Goal: Contribute content: Add original content to the website for others to see

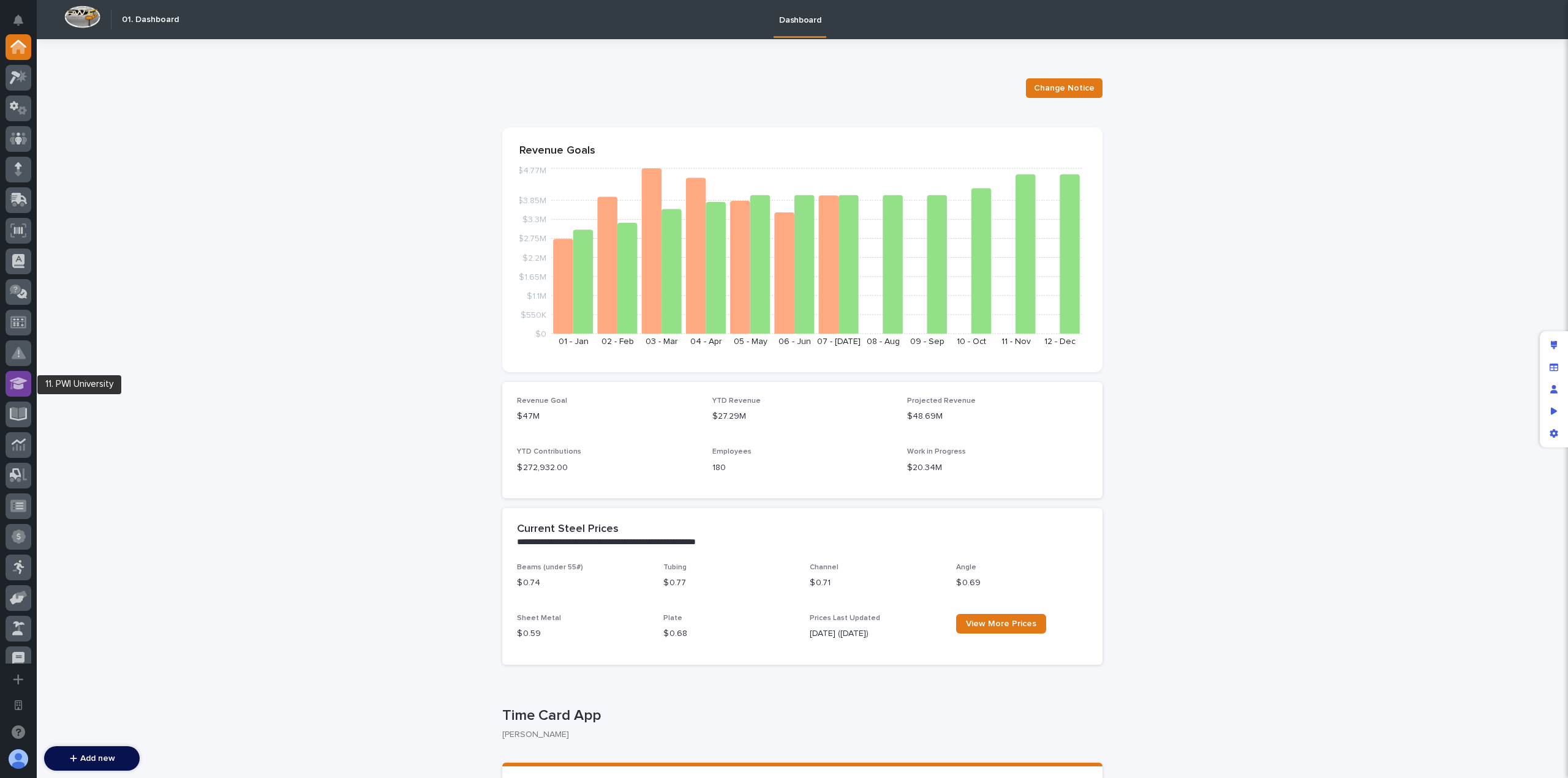
click at [19, 389] on icon at bounding box center [19, 383] width 18 height 12
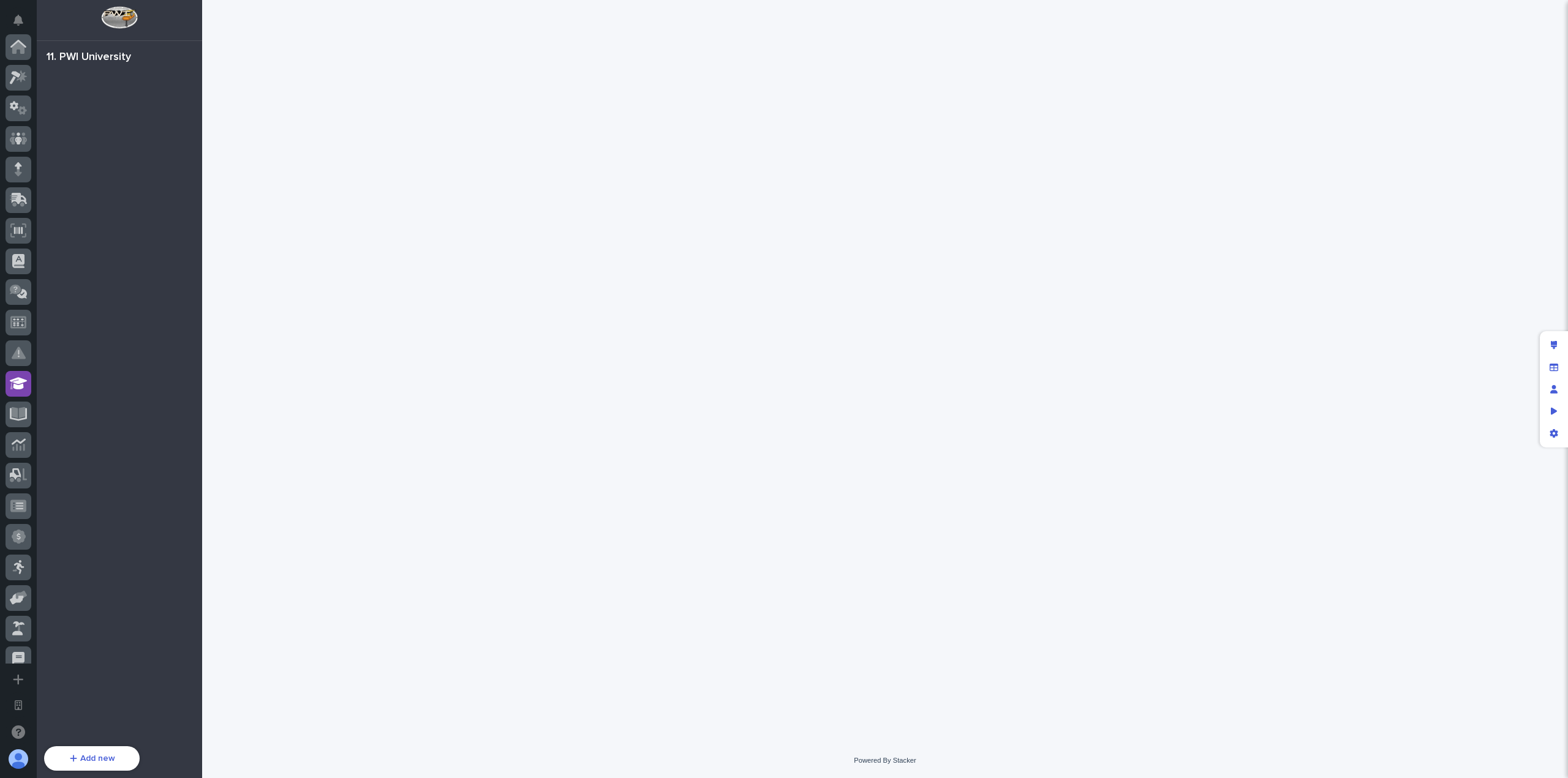
scroll to position [339, 0]
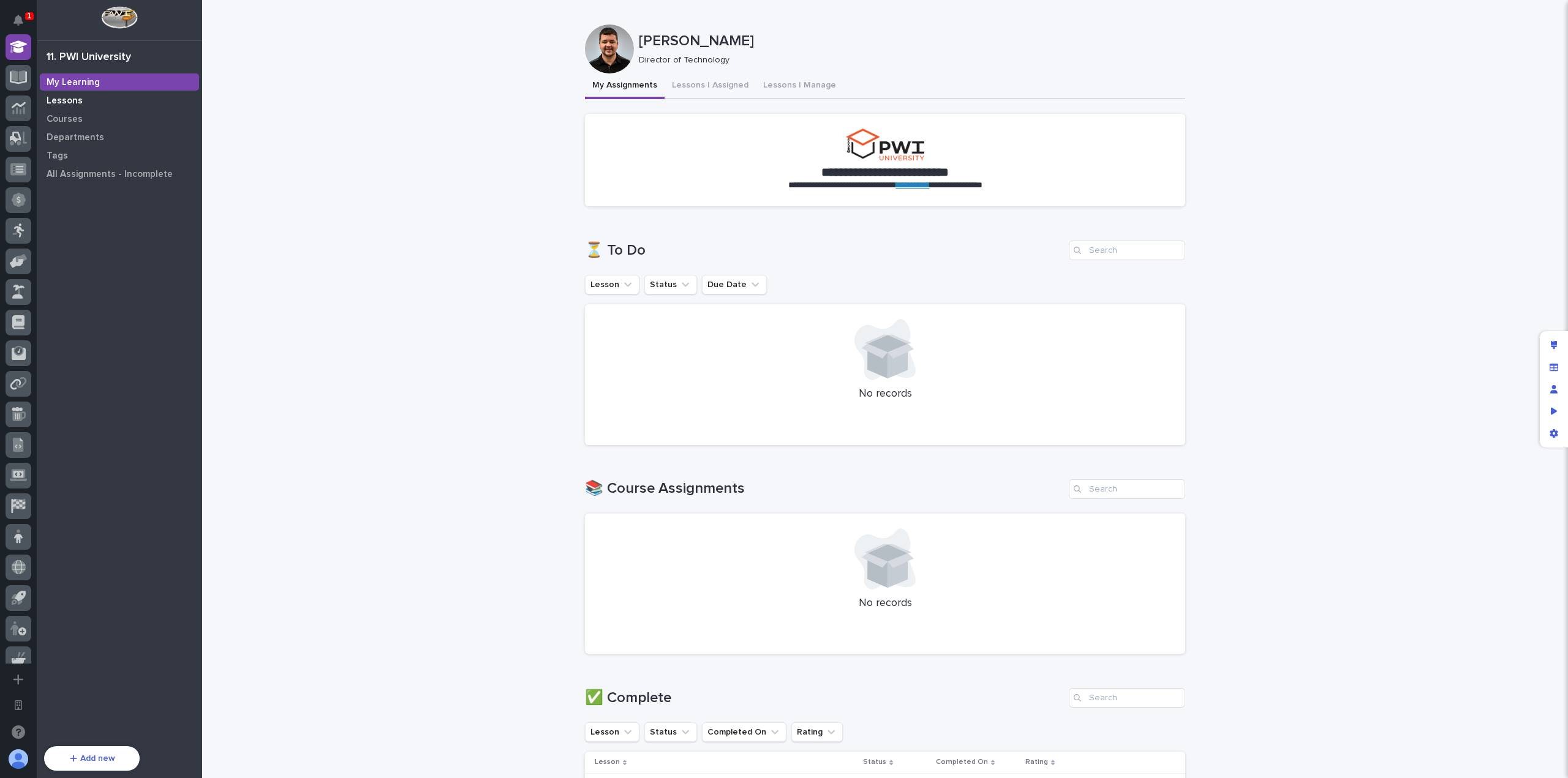
click at [92, 95] on div "Lessons" at bounding box center [119, 100] width 160 height 17
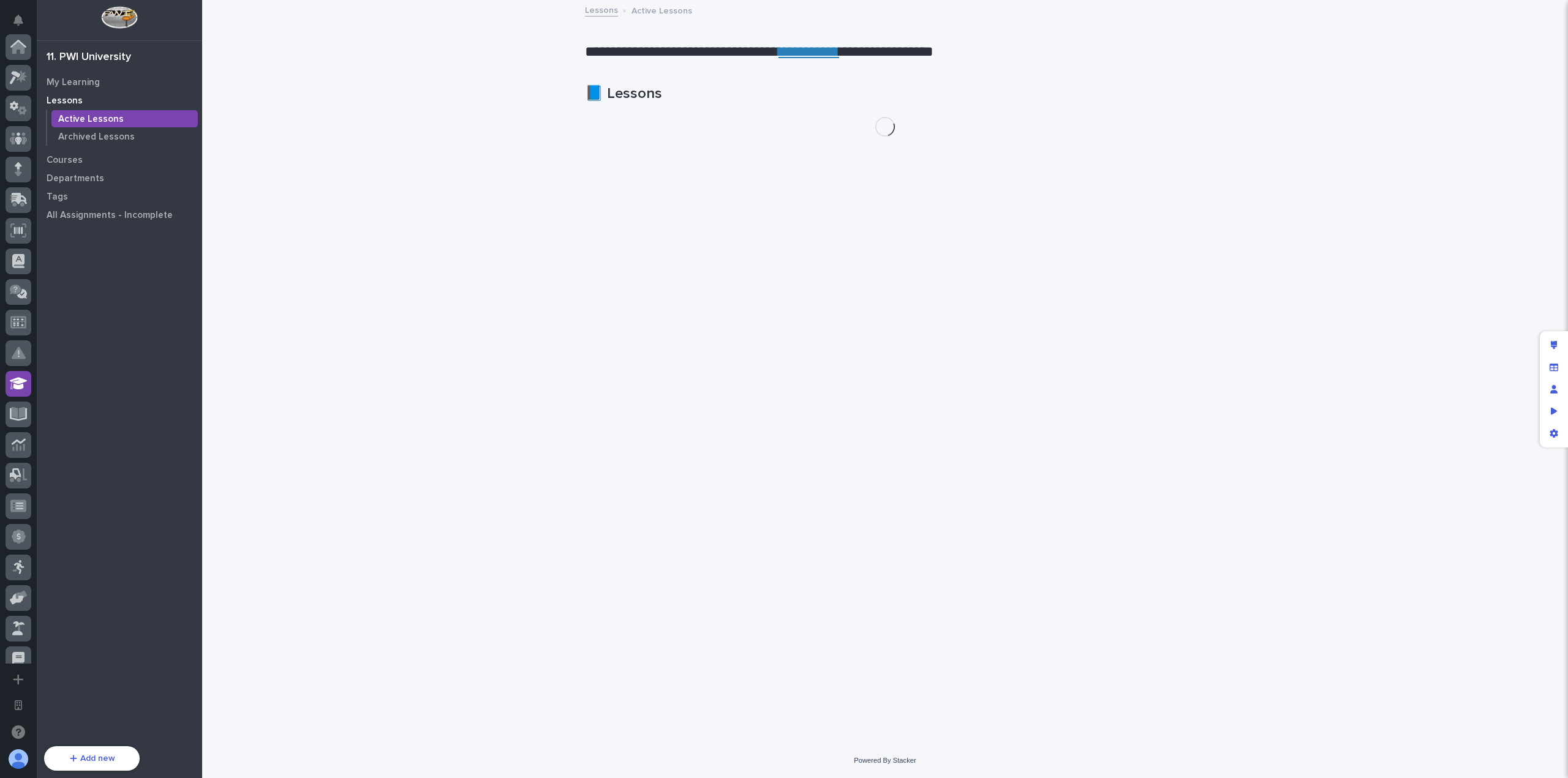
scroll to position [337, 0]
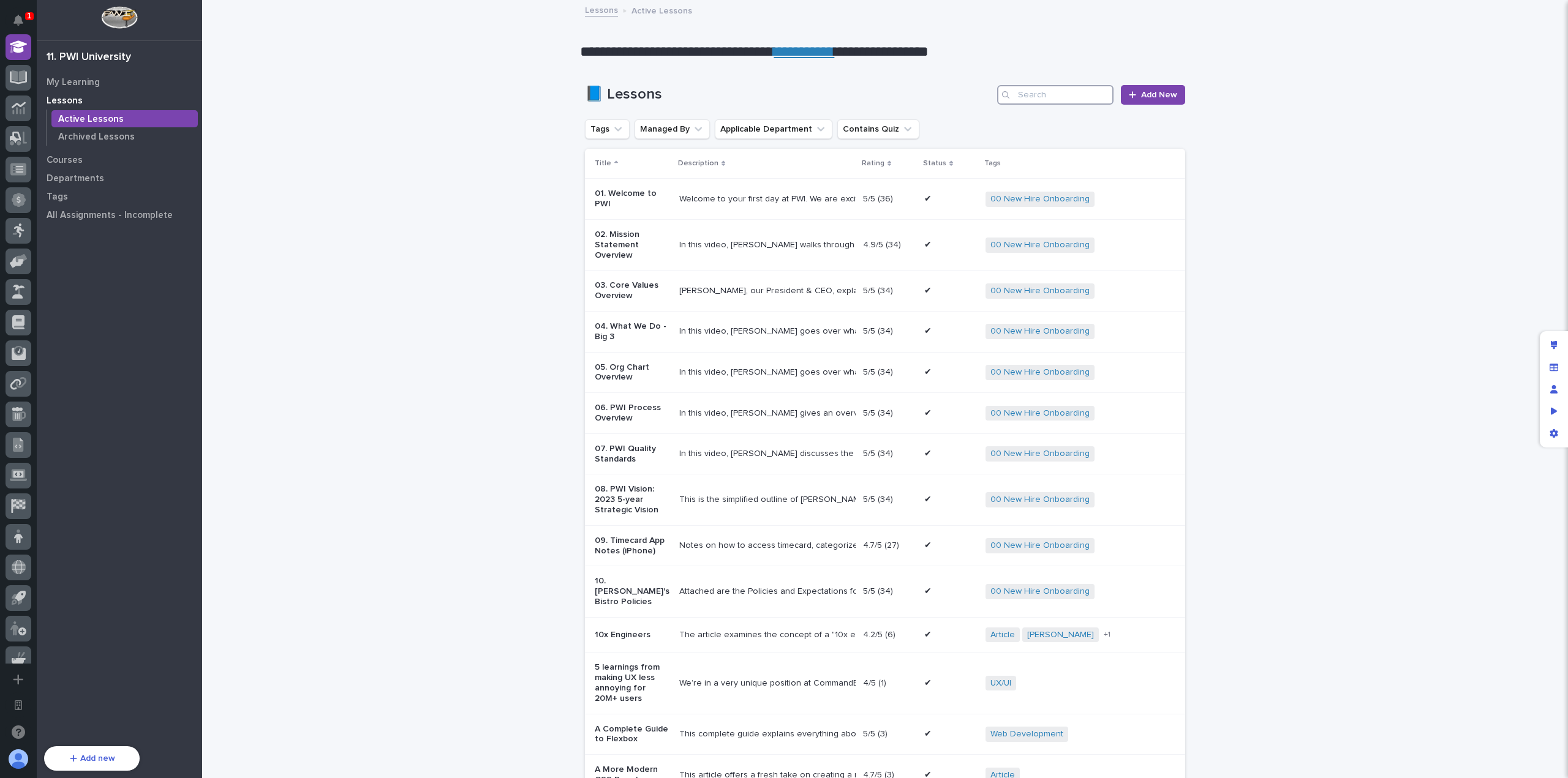
click at [1029, 95] on input "Search" at bounding box center [1055, 95] width 116 height 19
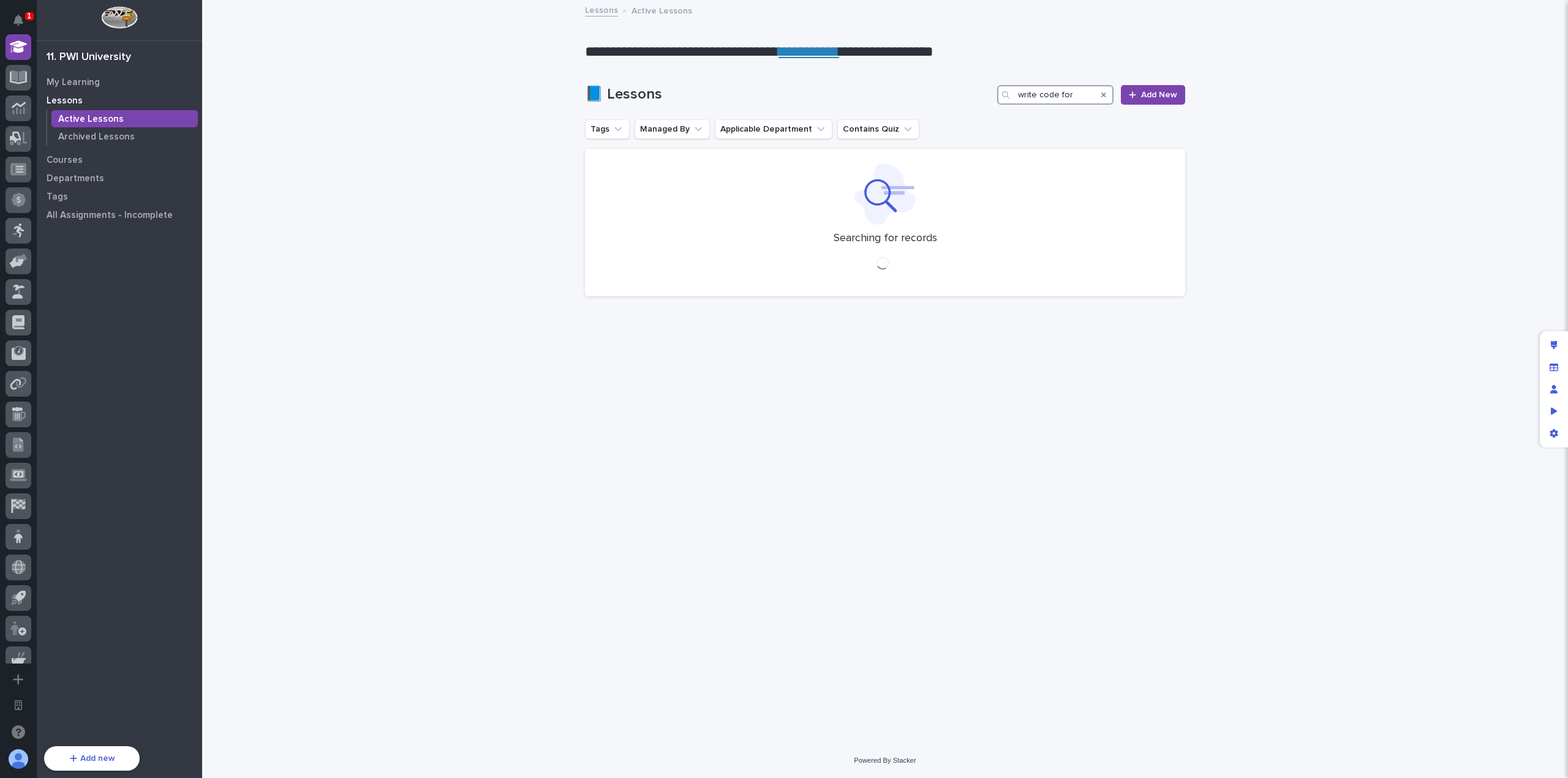
type input "write code for"
click at [1159, 93] on span "Add New" at bounding box center [1158, 95] width 36 height 9
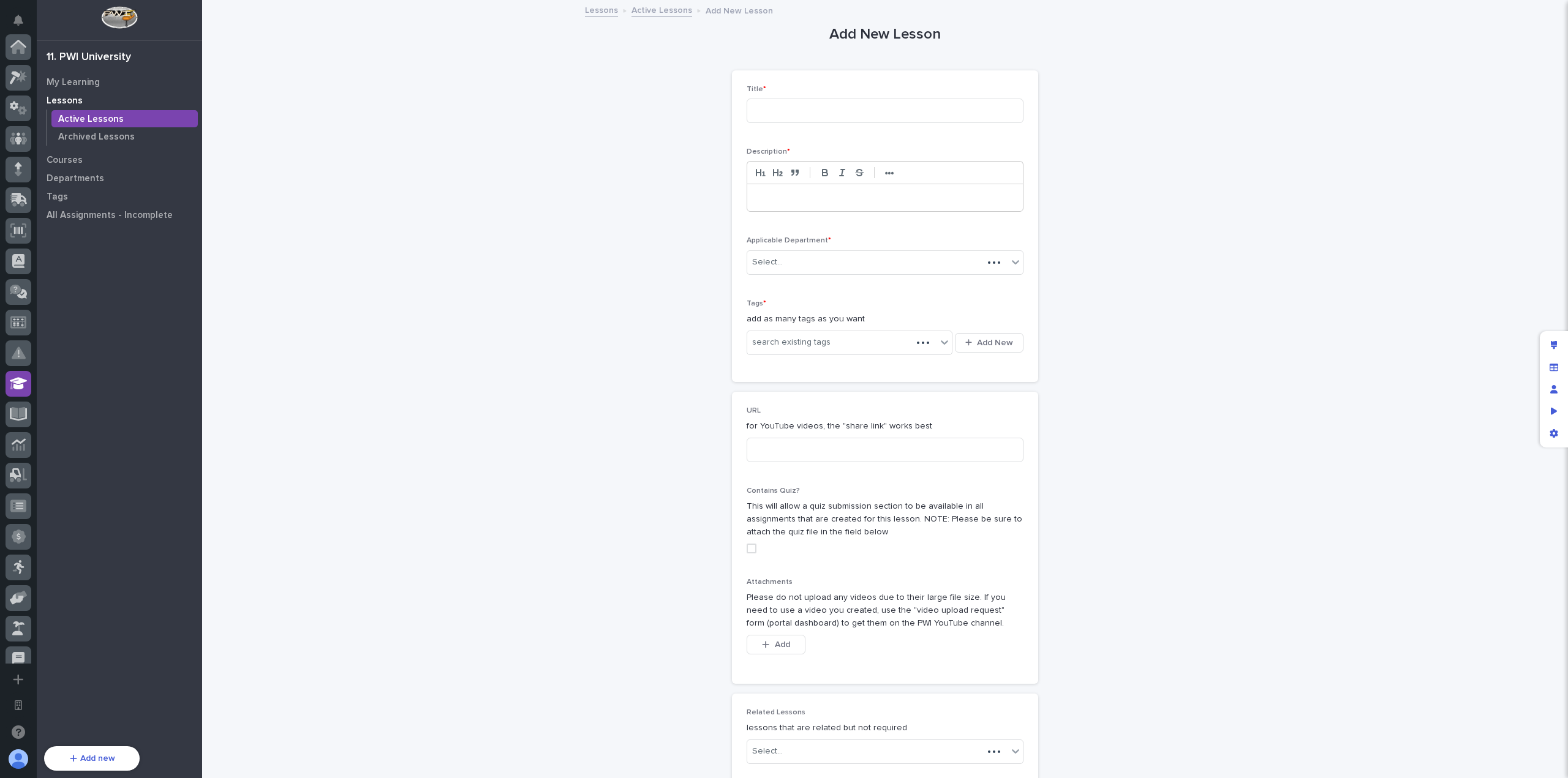
scroll to position [337, 0]
click at [817, 116] on input at bounding box center [885, 111] width 277 height 25
paste input "[URL][DOMAIN_NAME]"
type input "[URL][DOMAIN_NAME]"
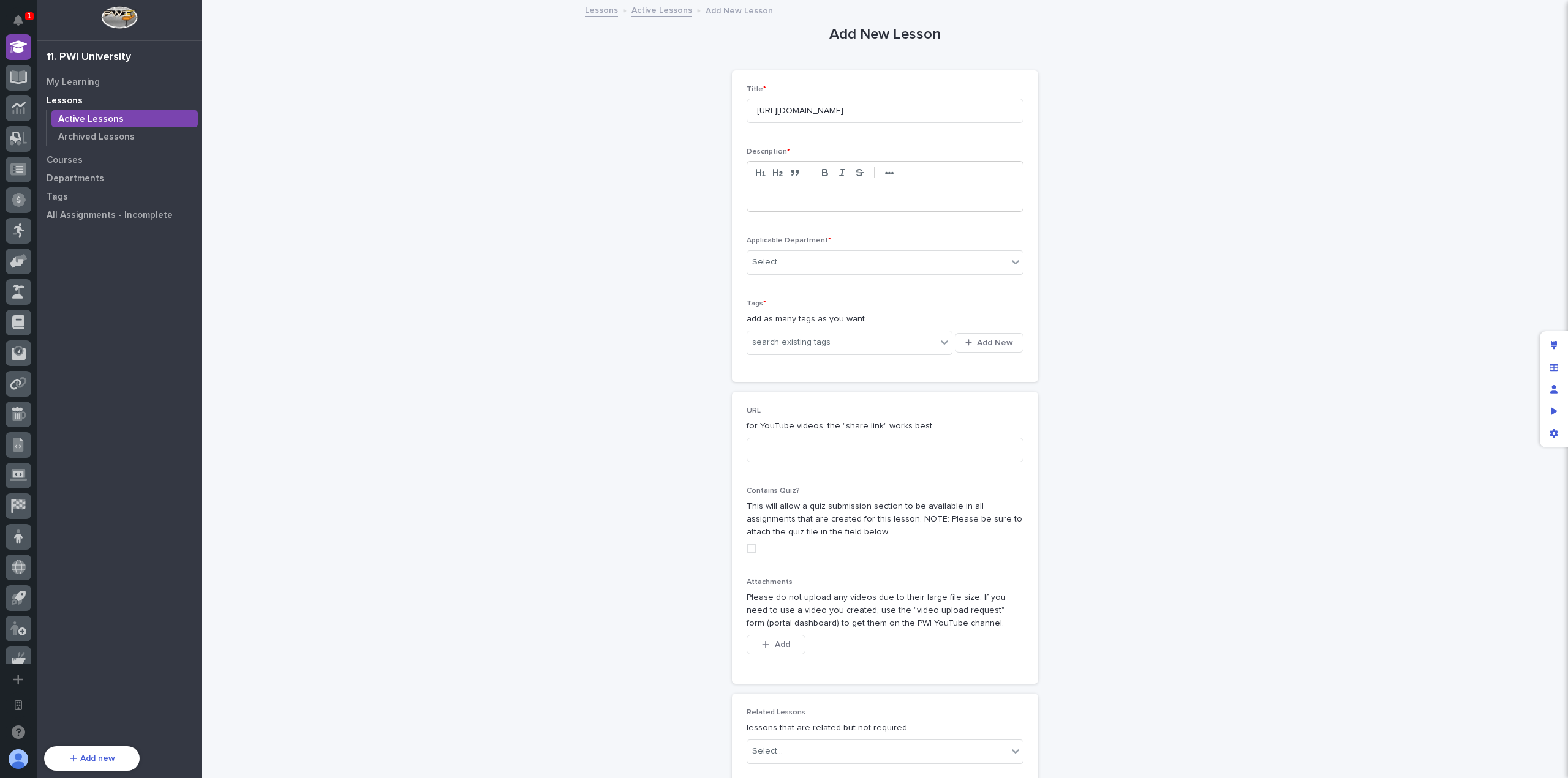
scroll to position [0, 0]
click at [851, 191] on p at bounding box center [885, 197] width 257 height 12
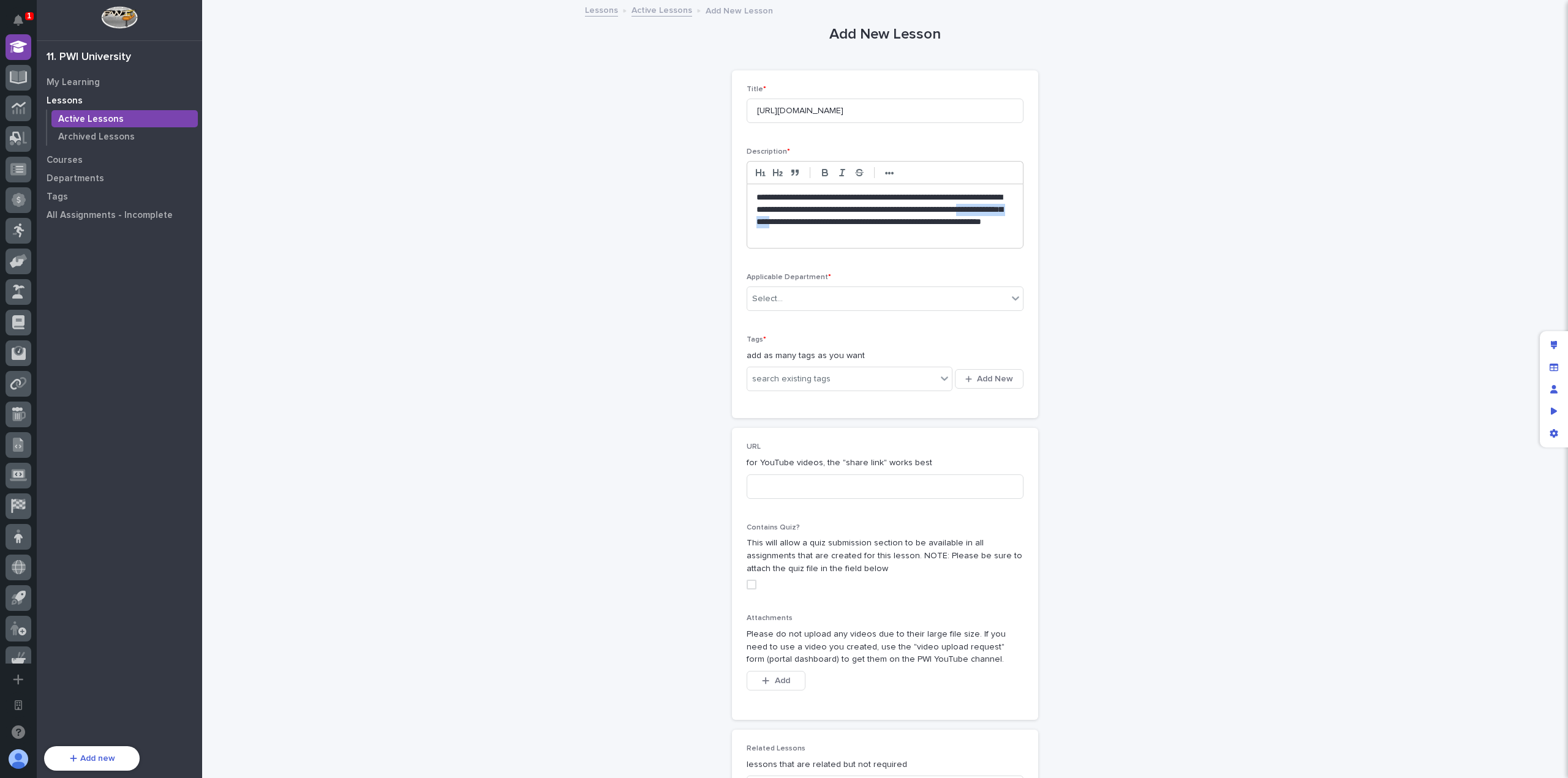
drag, startPoint x: 868, startPoint y: 219, endPoint x: 799, endPoint y: 222, distance: 69.1
click at [799, 222] on p "**********" at bounding box center [885, 216] width 258 height 49
click at [904, 231] on p "**********" at bounding box center [885, 216] width 258 height 49
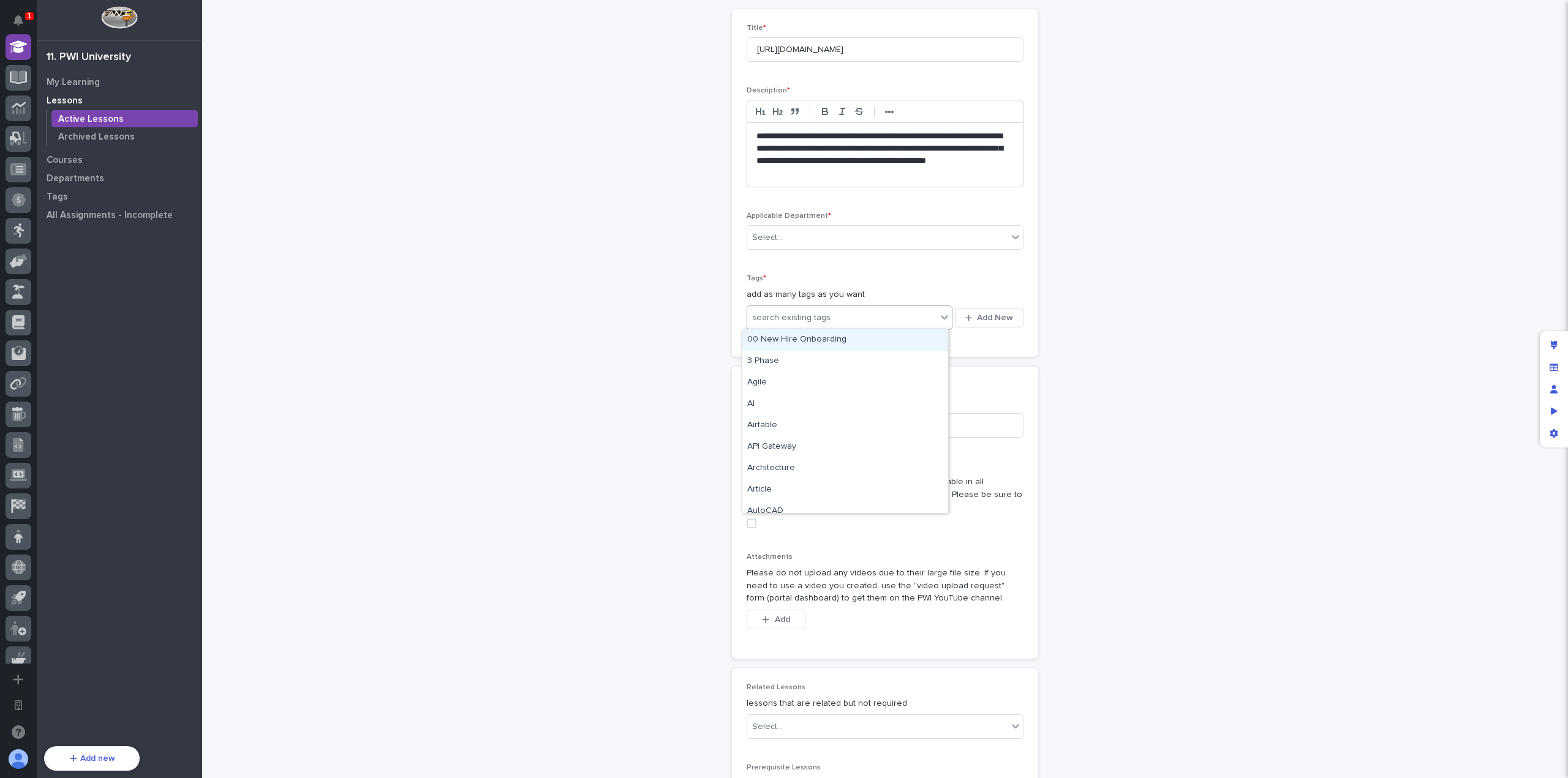
click at [855, 314] on div "search existing tags" at bounding box center [842, 317] width 189 height 20
type input "*****"
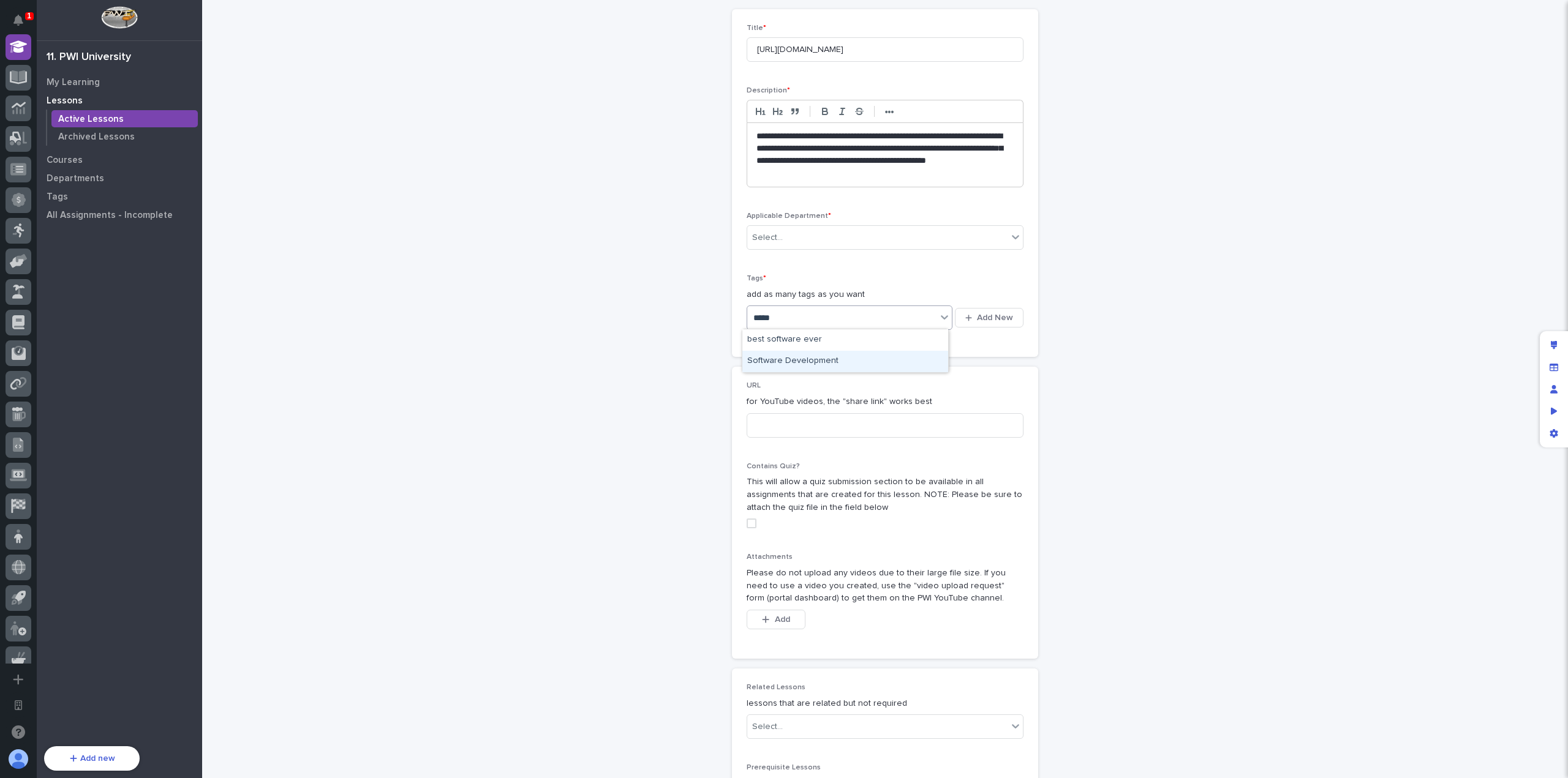
click at [844, 354] on div "Software Development" at bounding box center [844, 361] width 205 height 21
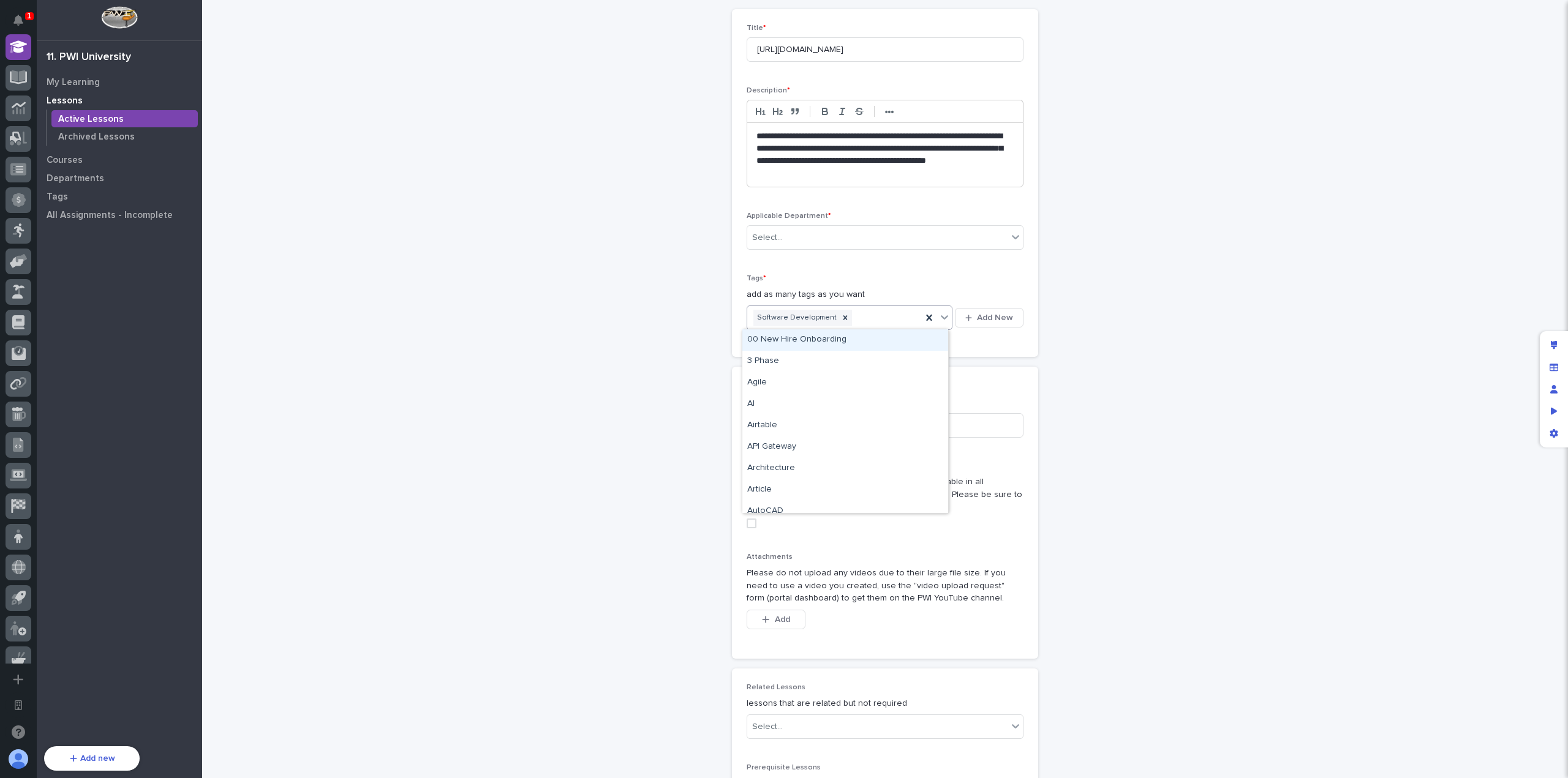
click at [884, 320] on div "Software Development" at bounding box center [835, 318] width 175 height 21
type input "**"
click at [910, 271] on div "**********" at bounding box center [885, 183] width 277 height 319
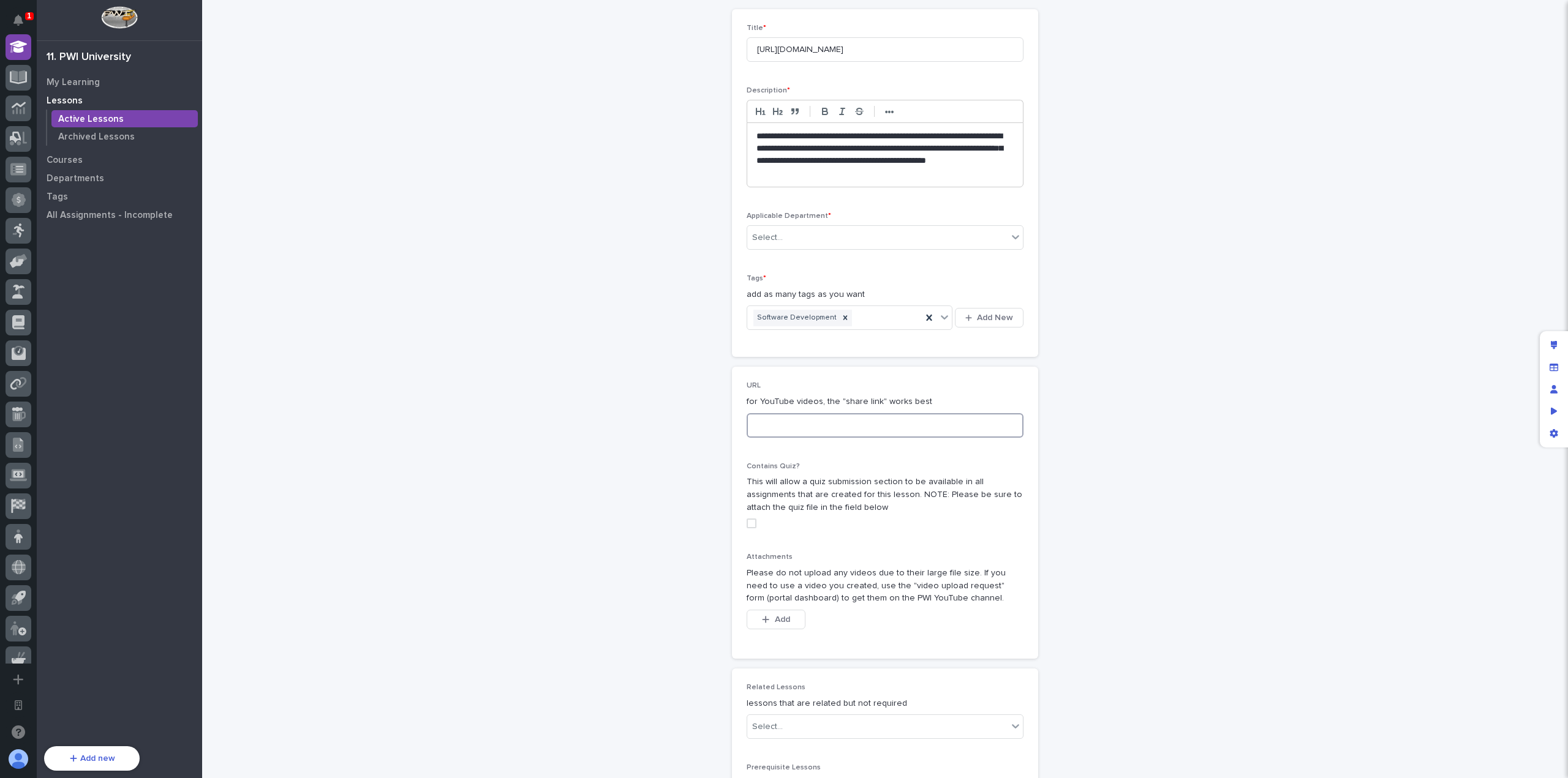
click at [855, 423] on input at bounding box center [885, 426] width 277 height 25
paste input "This article is about writing code that prioritizes people over machines. It st…"
type input "This article is about writing code that prioritizes people over machines. It st…"
click at [794, 414] on input at bounding box center [885, 426] width 277 height 25
paste input "[URL][DOMAIN_NAME]"
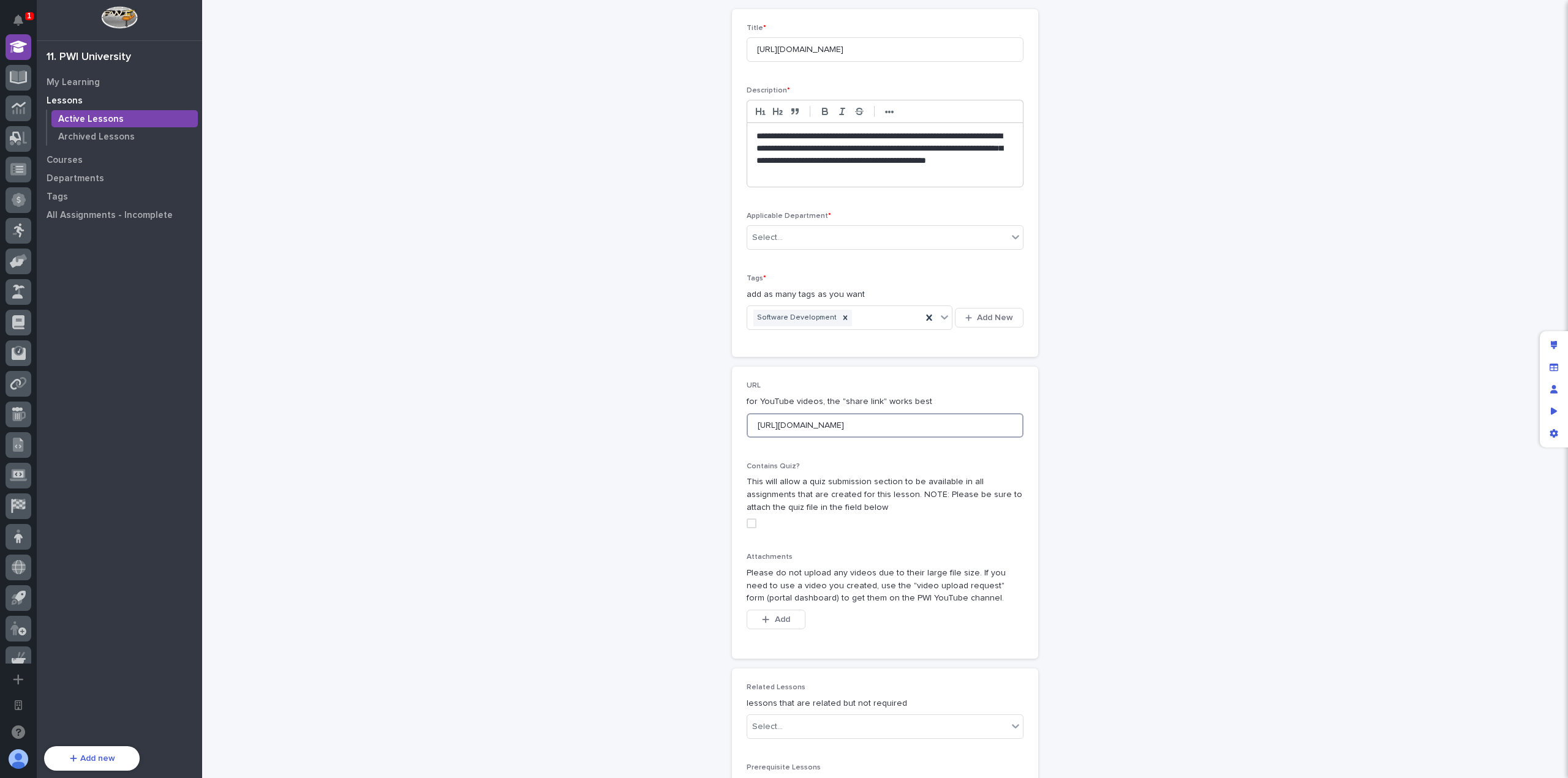
scroll to position [20, 0]
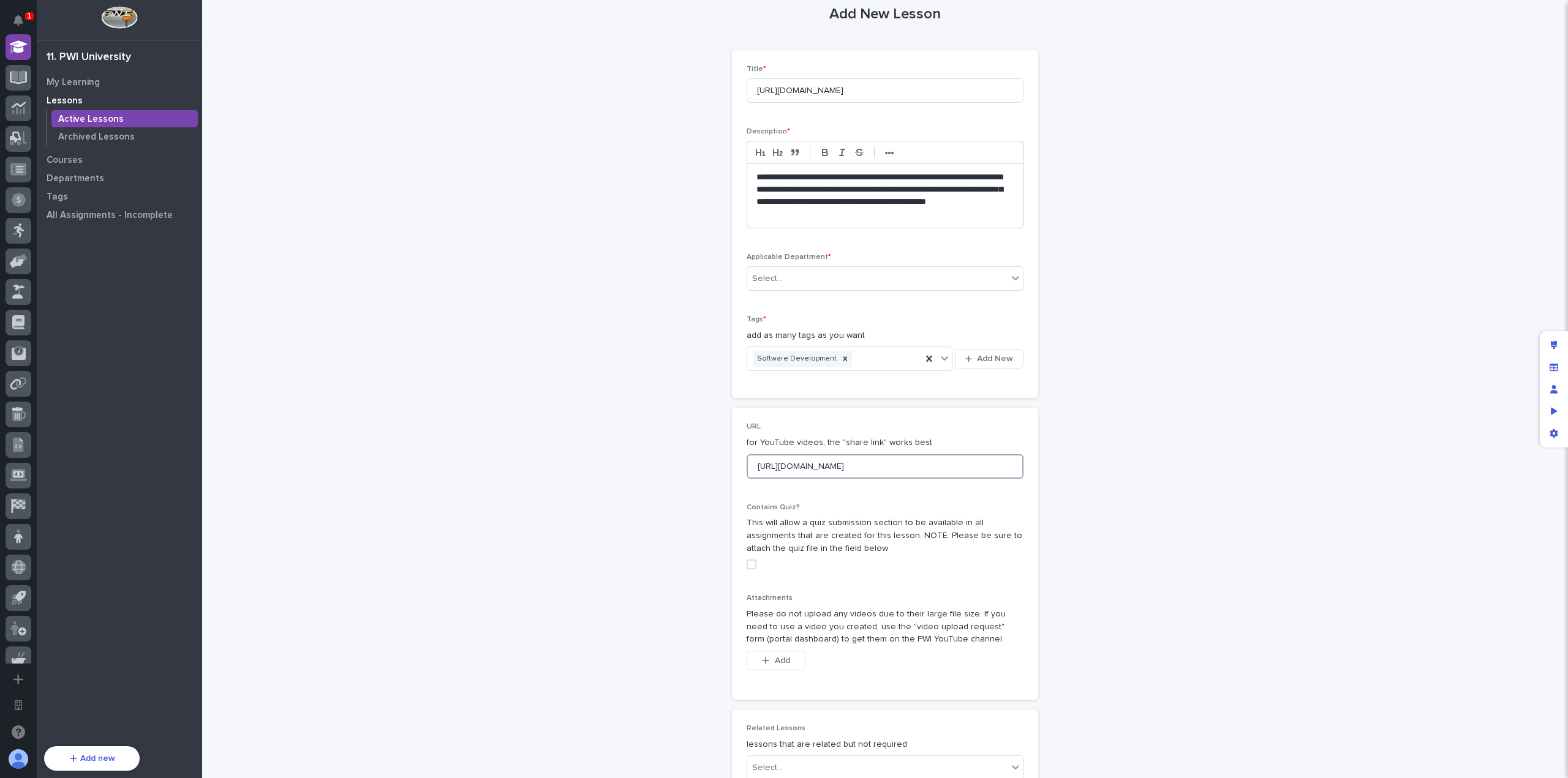
type input "[URL][DOMAIN_NAME]"
click at [851, 200] on p "**********" at bounding box center [885, 196] width 258 height 49
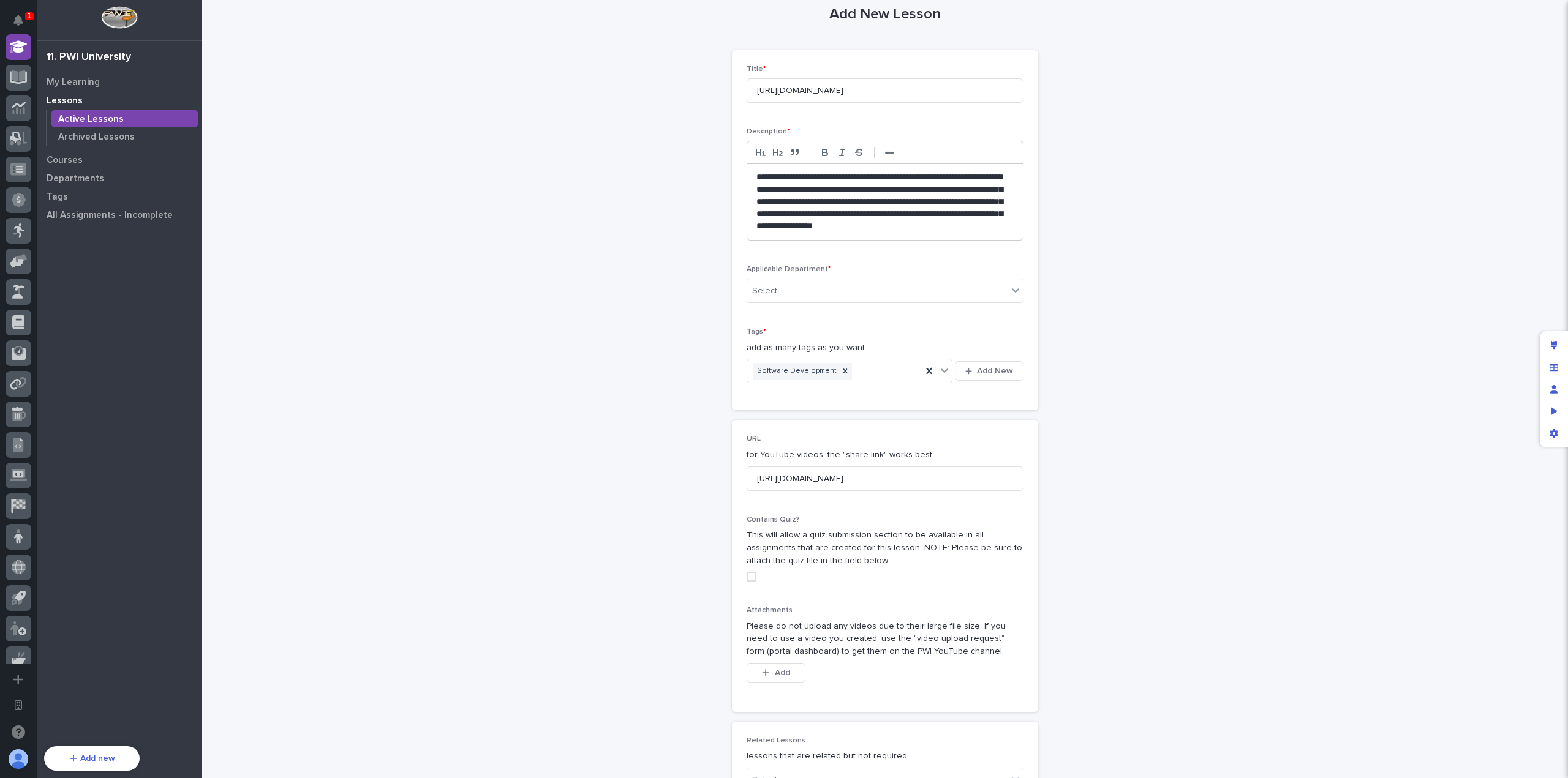
scroll to position [26, 0]
click at [908, 292] on div "Select..." at bounding box center [877, 285] width 260 height 20
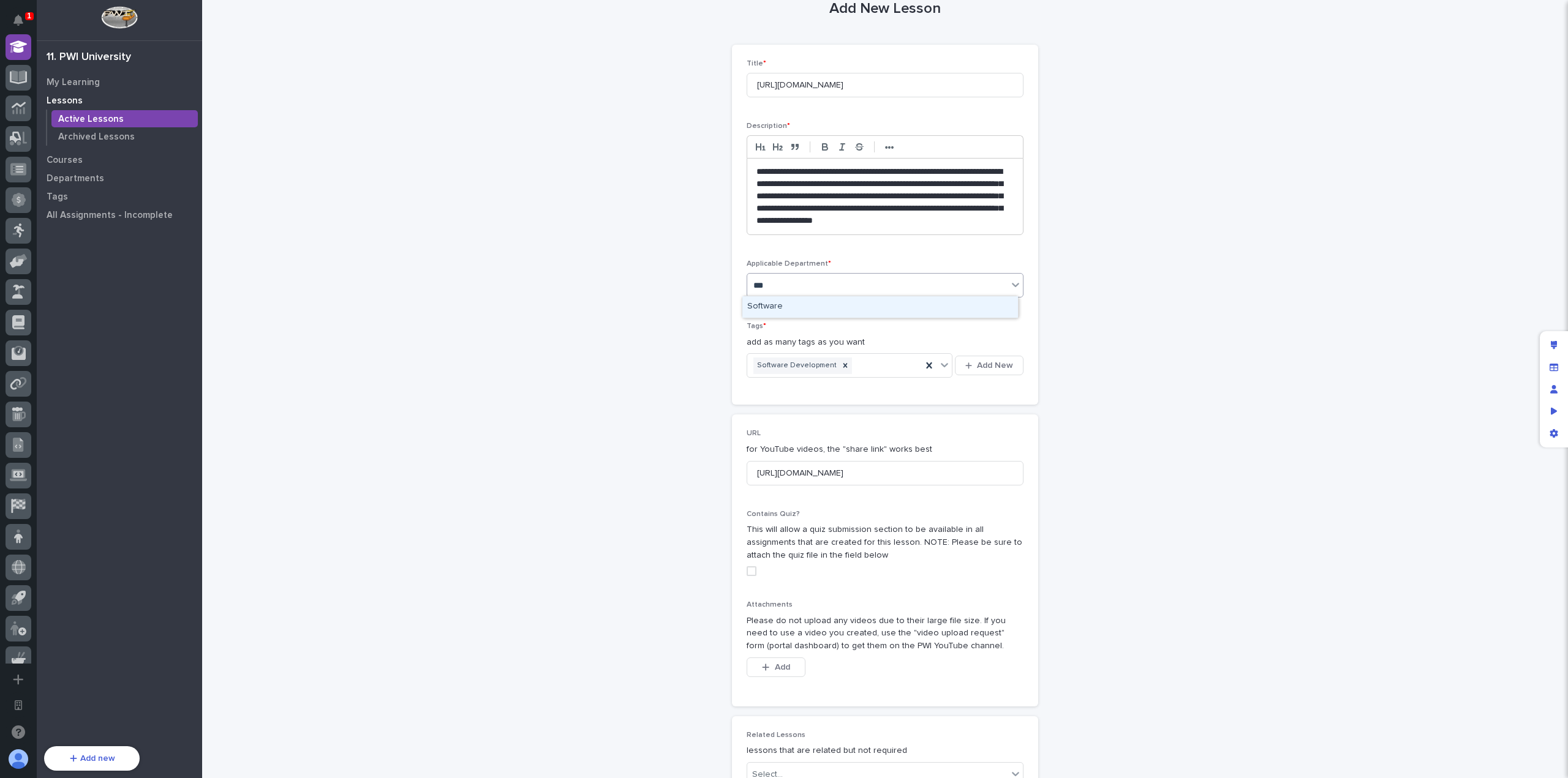
type input "****"
click at [916, 304] on div "Software" at bounding box center [880, 307] width 276 height 21
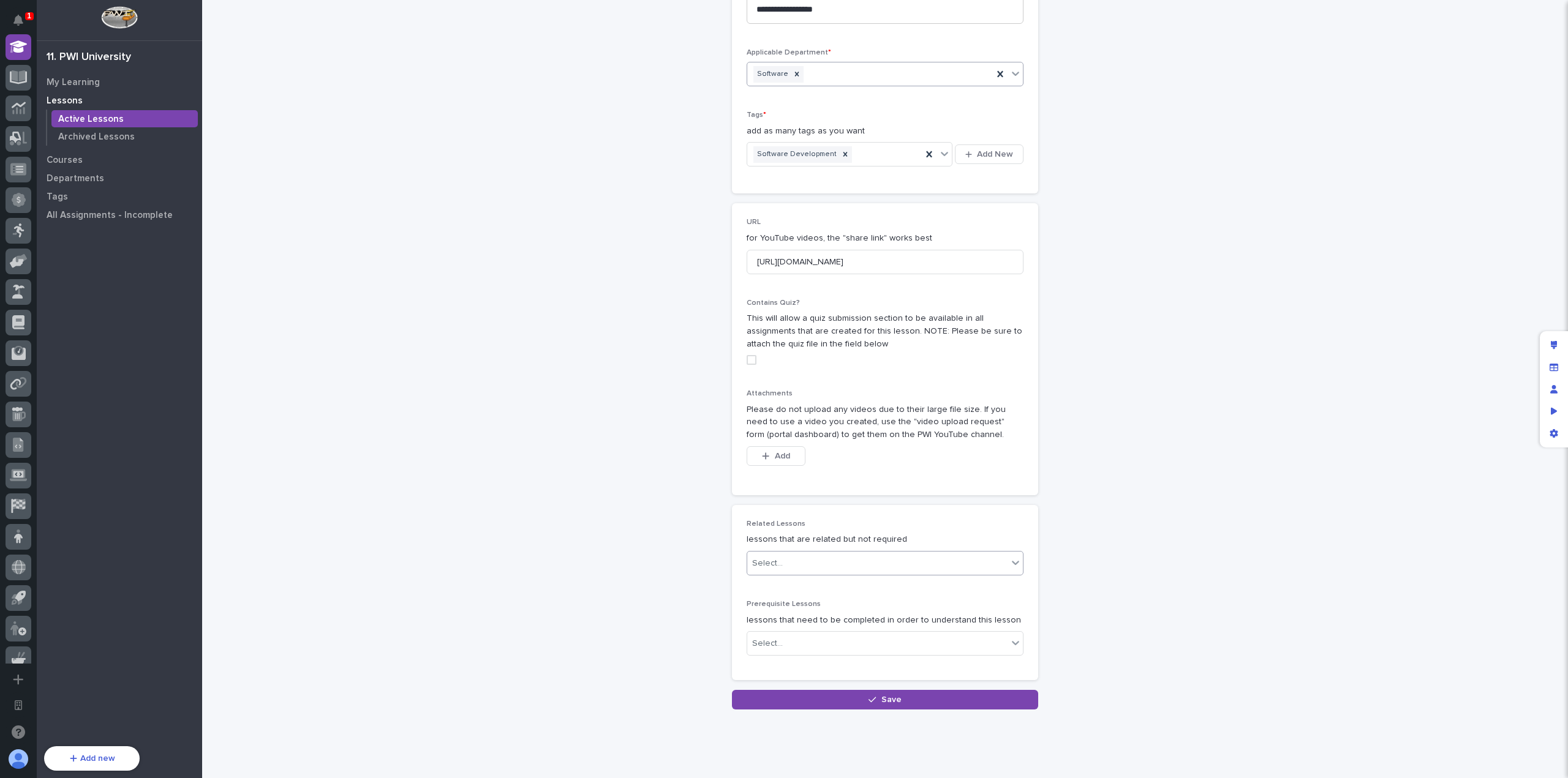
scroll to position [262, 0]
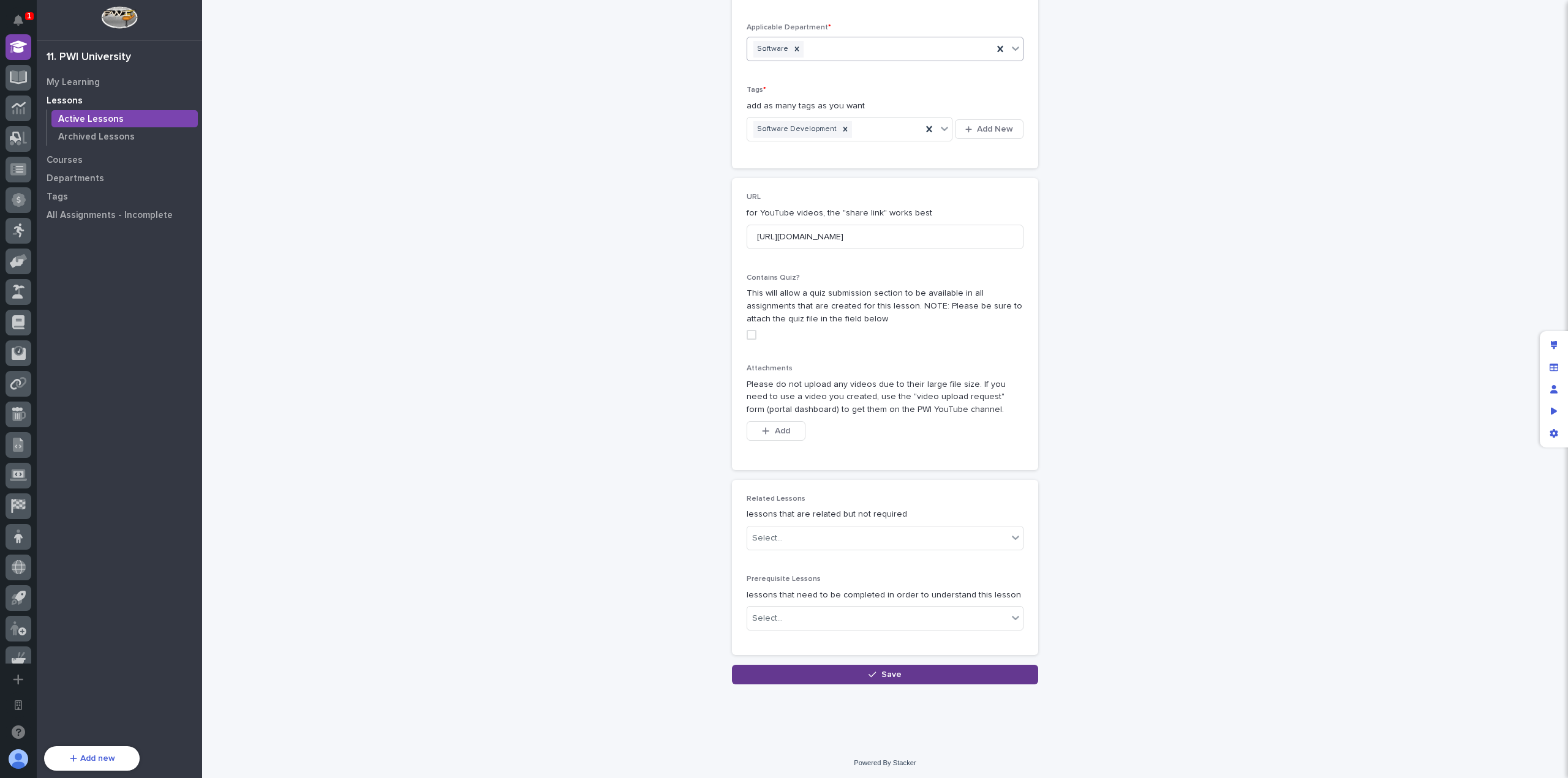
click at [854, 673] on button "Save" at bounding box center [884, 675] width 306 height 19
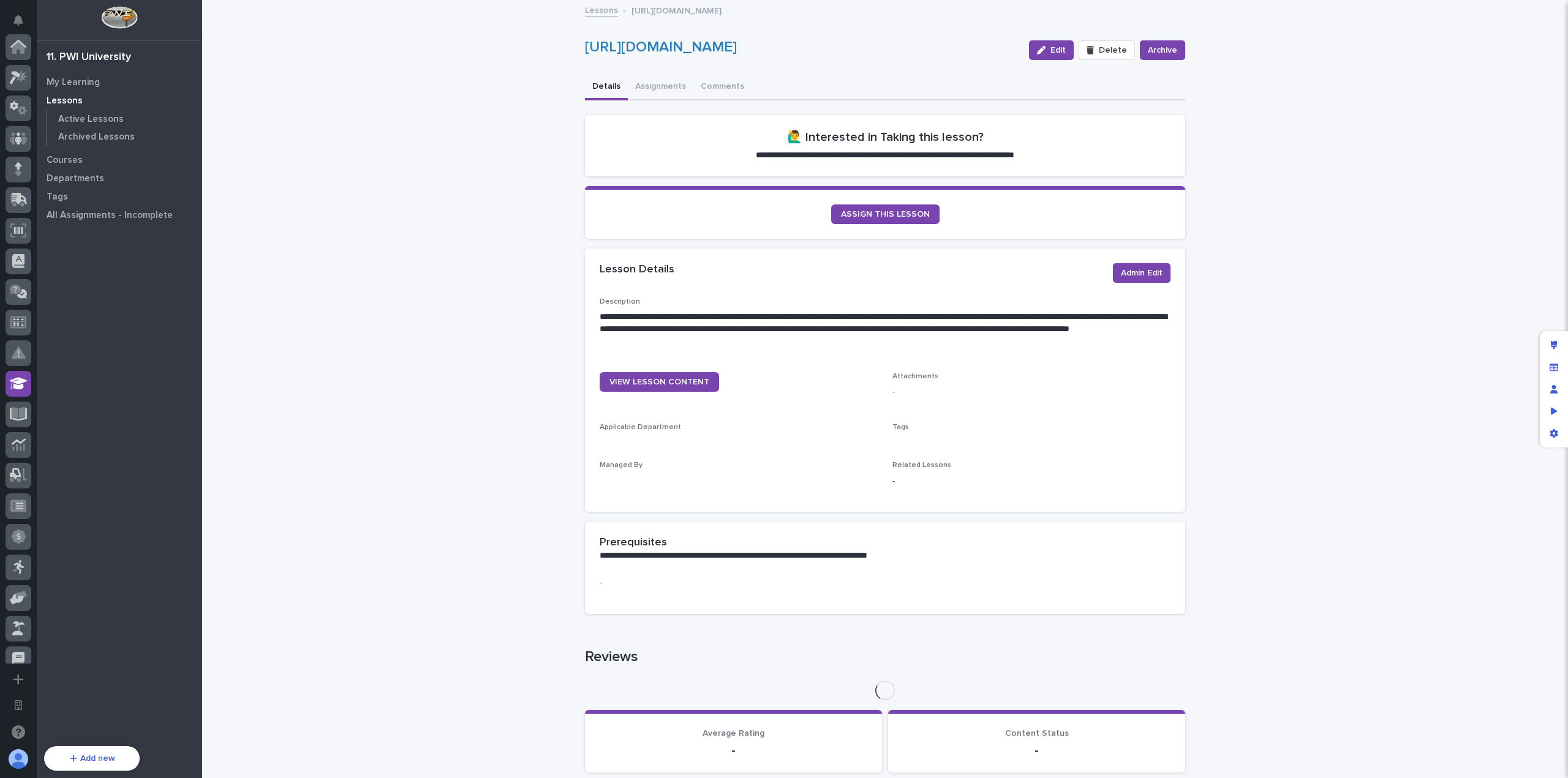
scroll to position [337, 0]
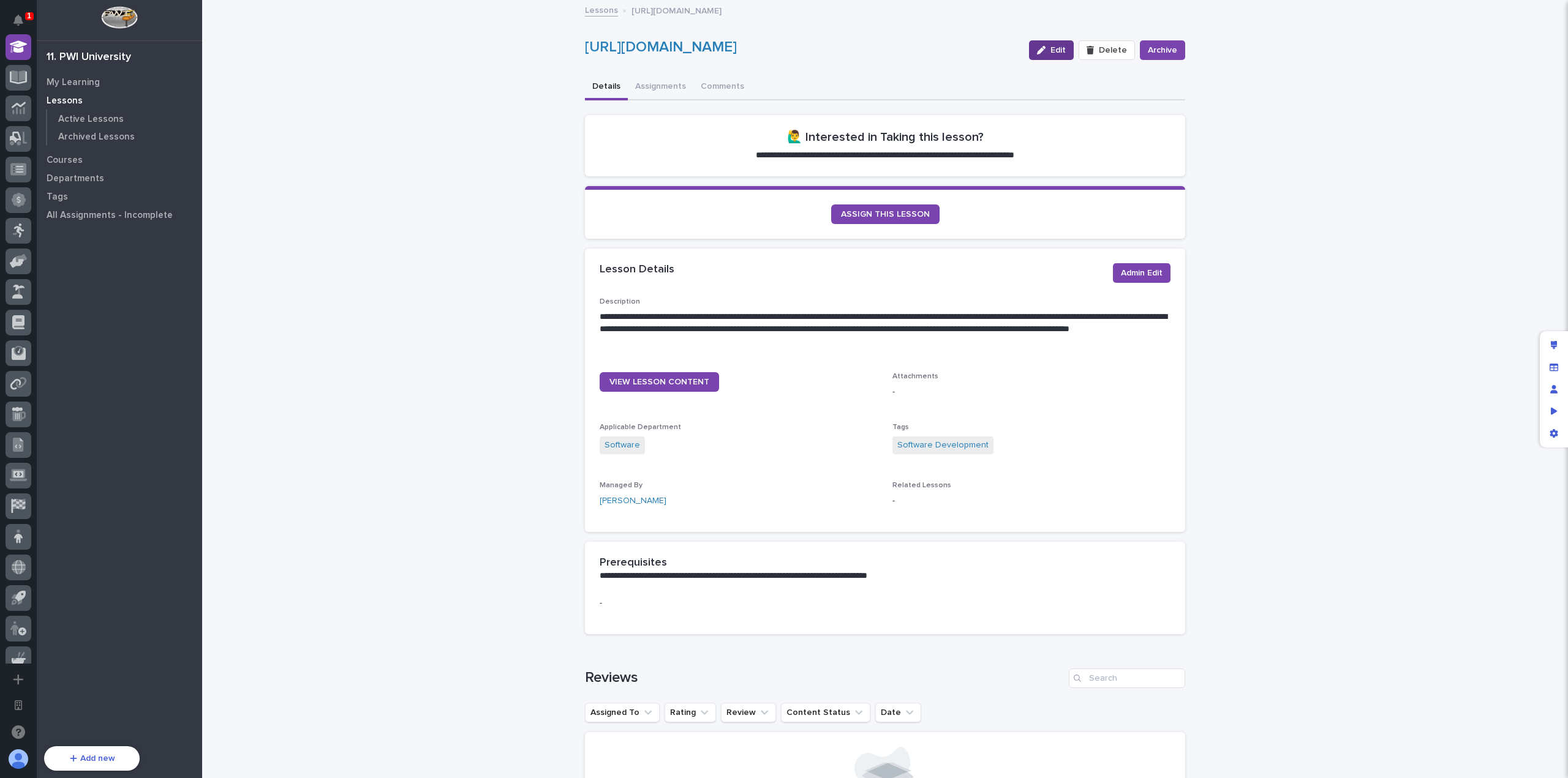
click at [1057, 51] on span "Edit" at bounding box center [1058, 50] width 15 height 9
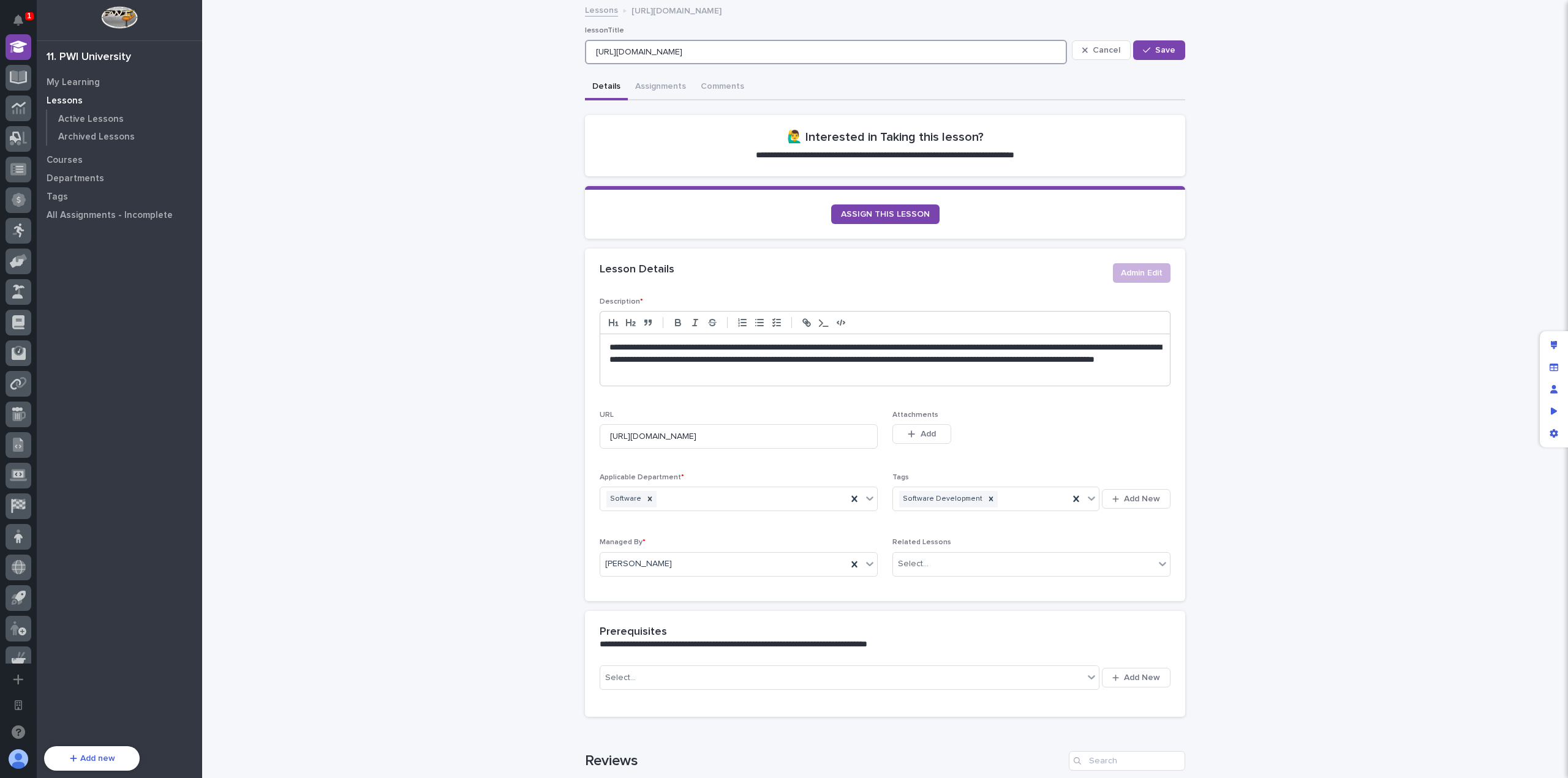
drag, startPoint x: 970, startPoint y: 51, endPoint x: 547, endPoint y: 41, distance: 423.1
click at [547, 41] on div "**********" at bounding box center [884, 628] width 1365 height 1255
type input "Write code for humans, not for machines"
click at [1155, 56] on button "Save" at bounding box center [1158, 50] width 52 height 19
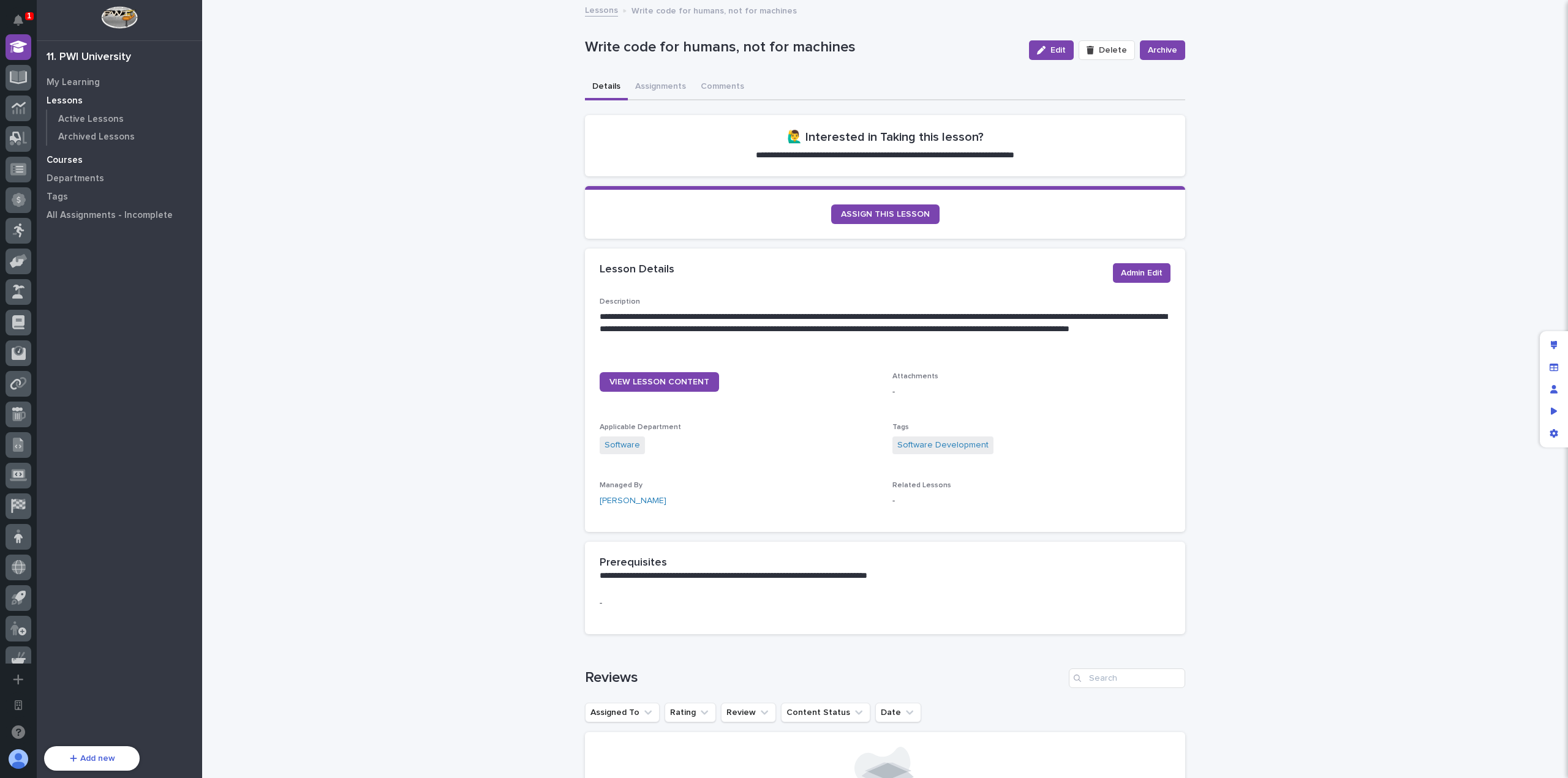
click at [71, 155] on p "Courses" at bounding box center [64, 160] width 36 height 11
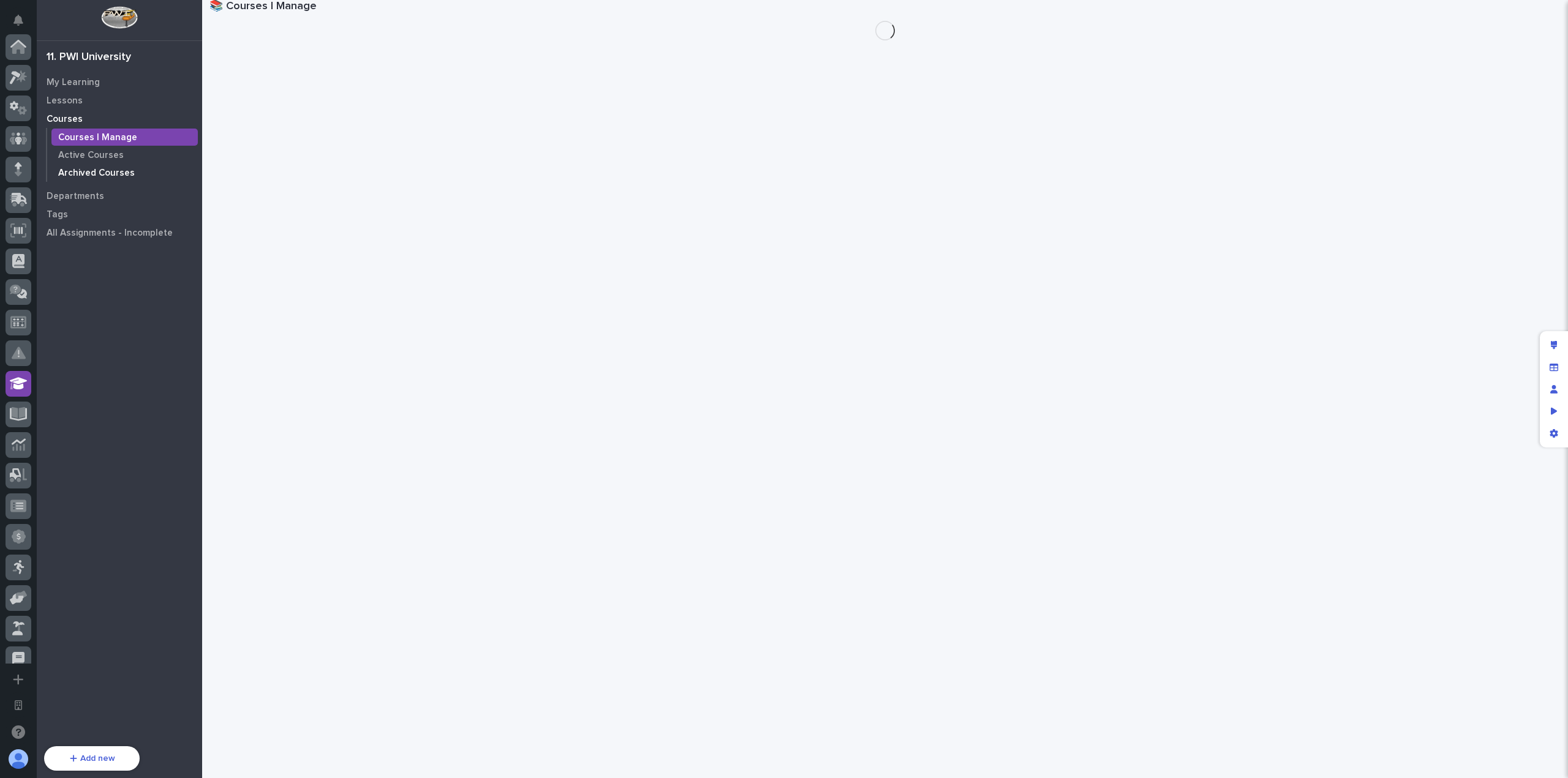
scroll to position [337, 0]
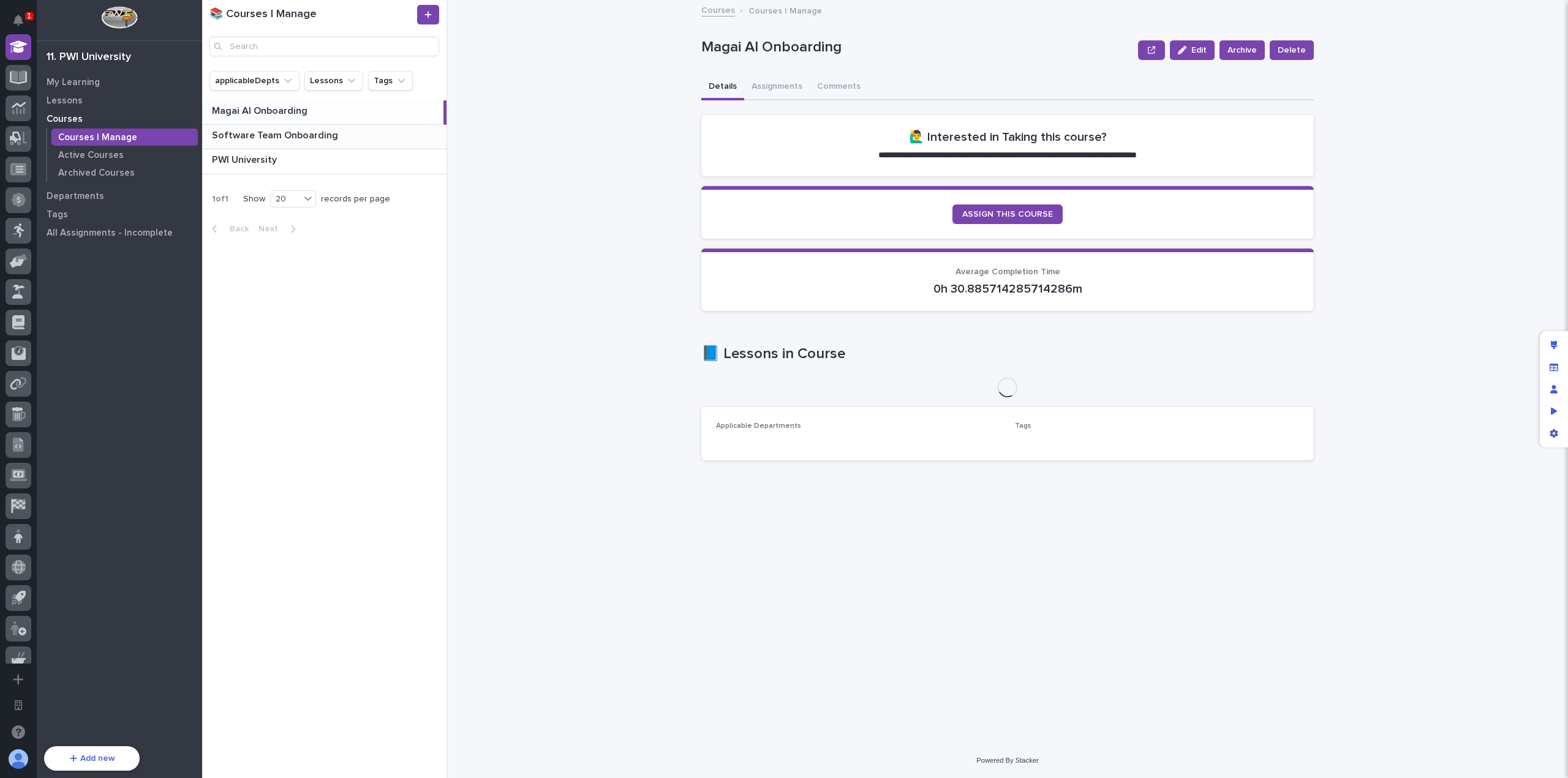
click at [331, 139] on p "Software Team Onboarding" at bounding box center [276, 135] width 129 height 14
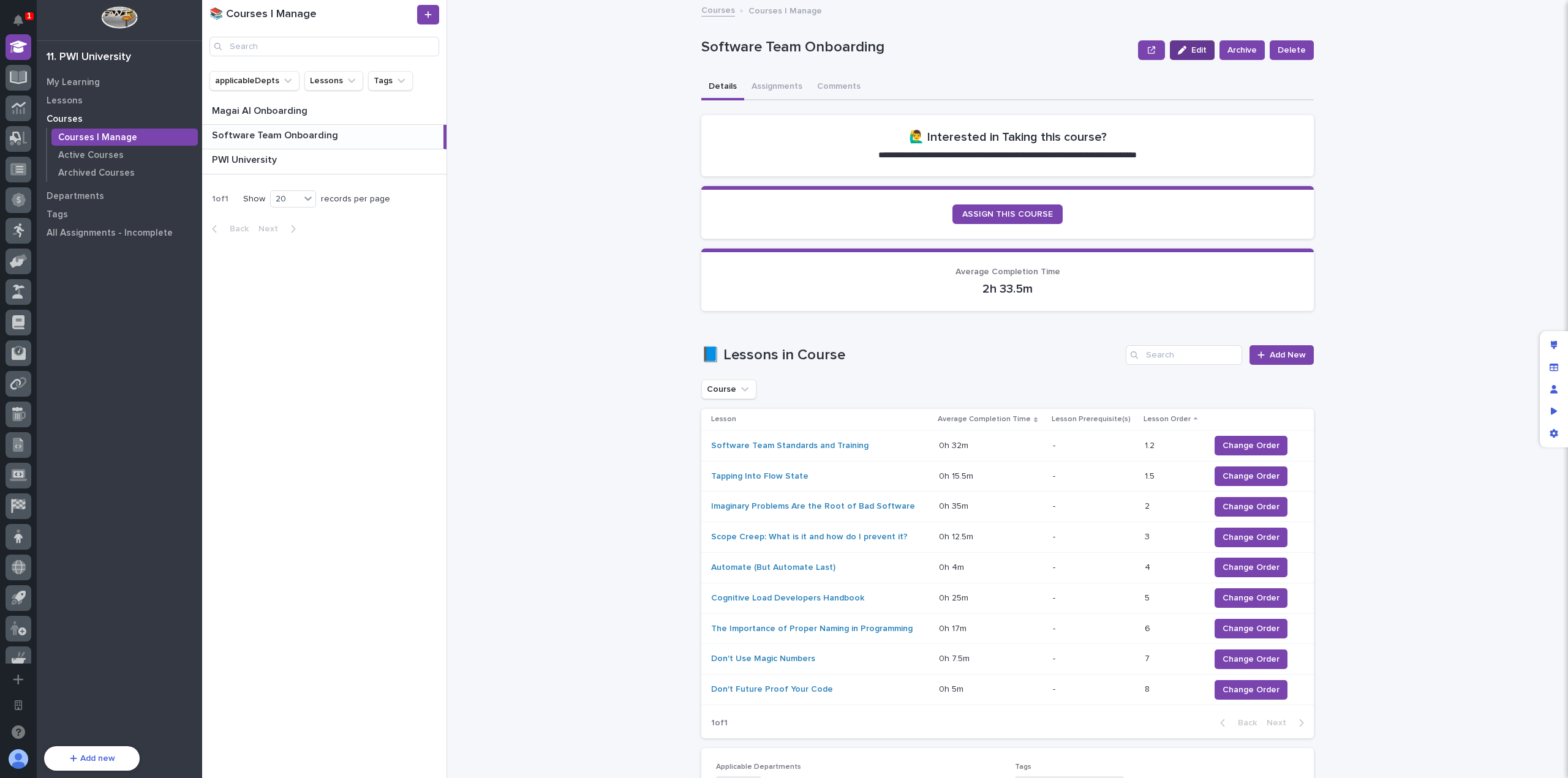
click at [1189, 49] on div "button" at bounding box center [1184, 50] width 13 height 9
click at [1244, 49] on span "Cancel" at bounding box center [1234, 50] width 27 height 9
click at [1549, 345] on div "Edit layout" at bounding box center [1553, 345] width 22 height 22
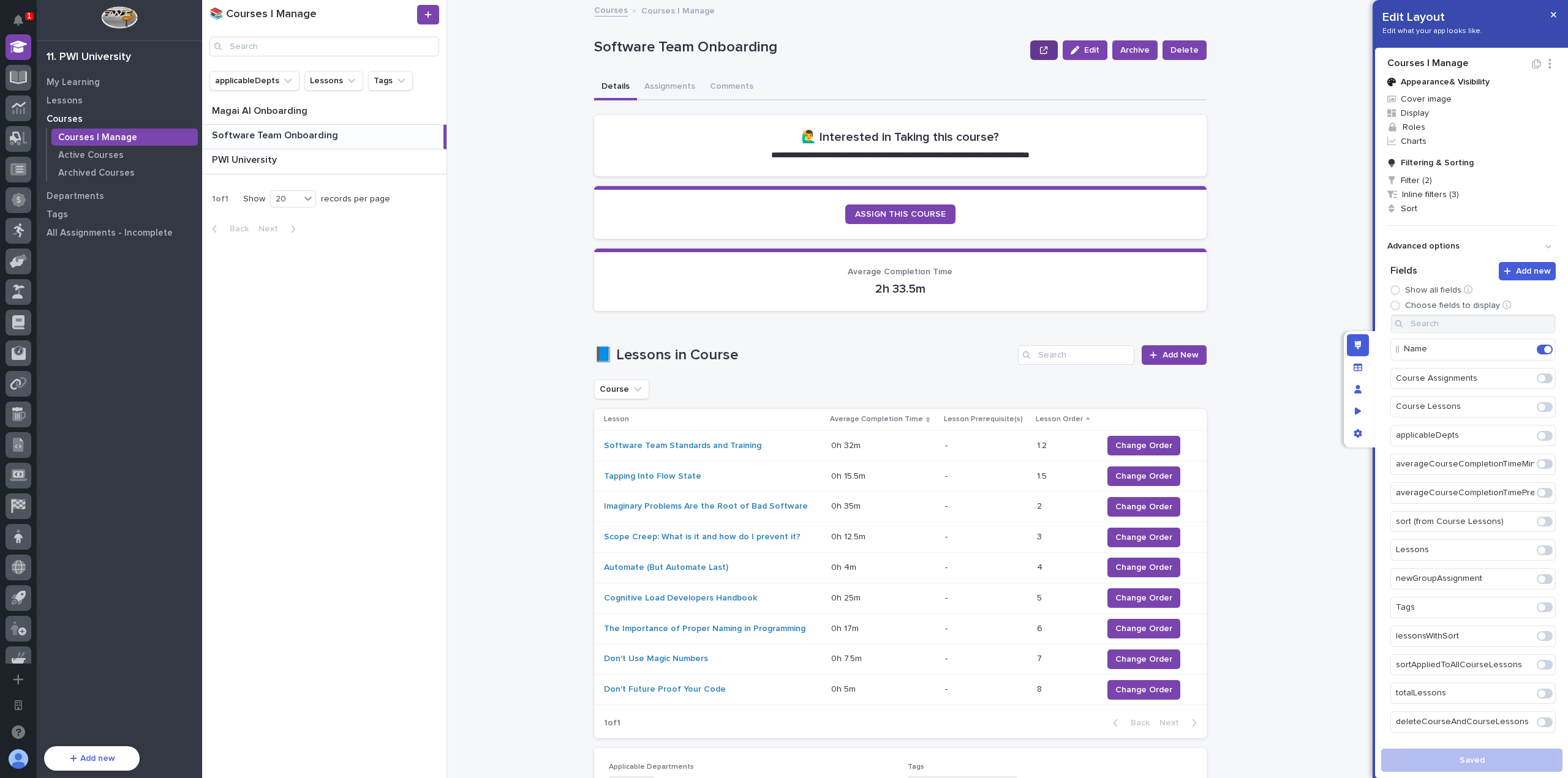
click at [1037, 45] on button "button" at bounding box center [1044, 50] width 27 height 19
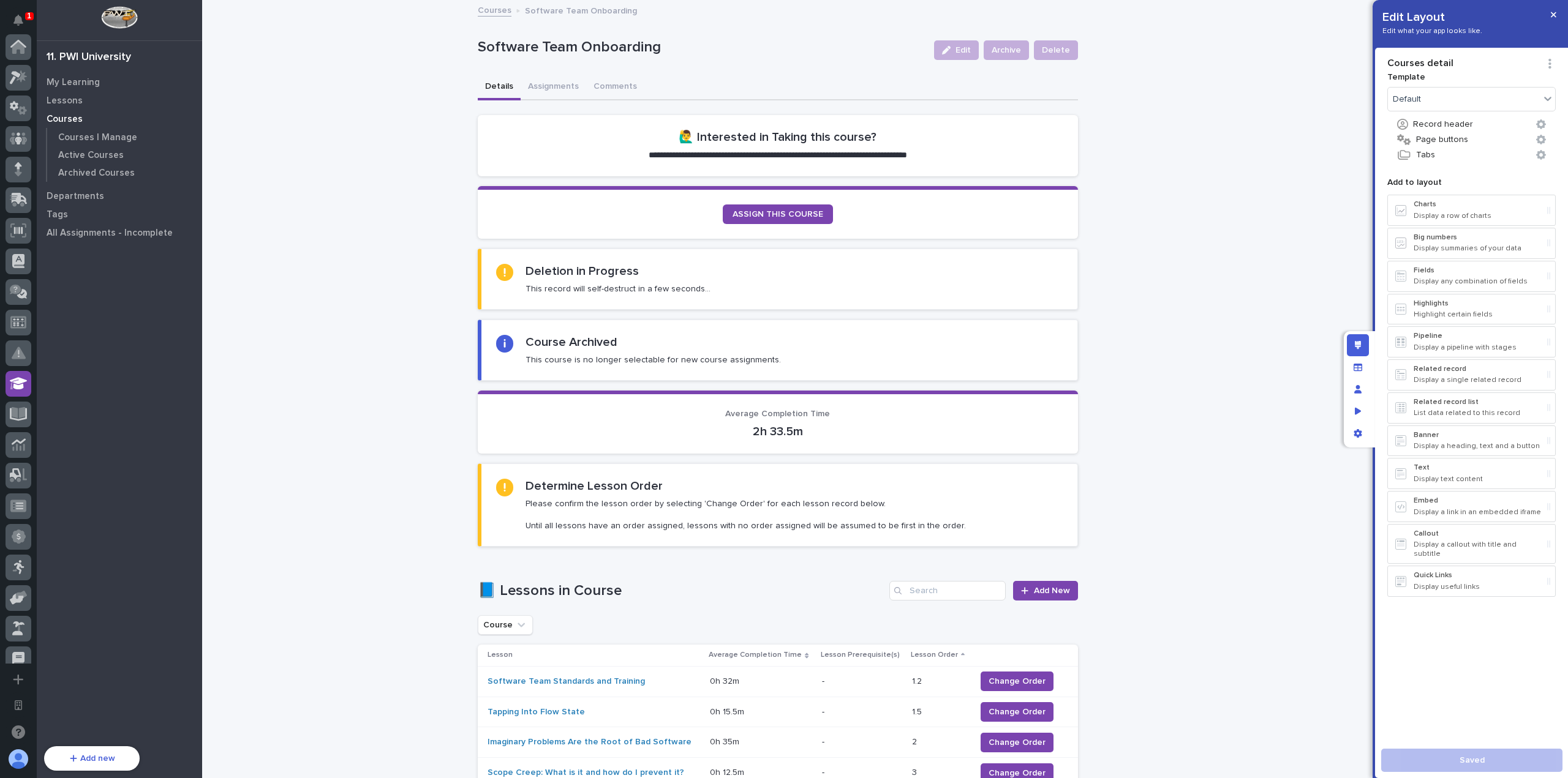
scroll to position [337, 0]
click at [1522, 139] on button "Page buttons" at bounding box center [1471, 139] width 168 height 16
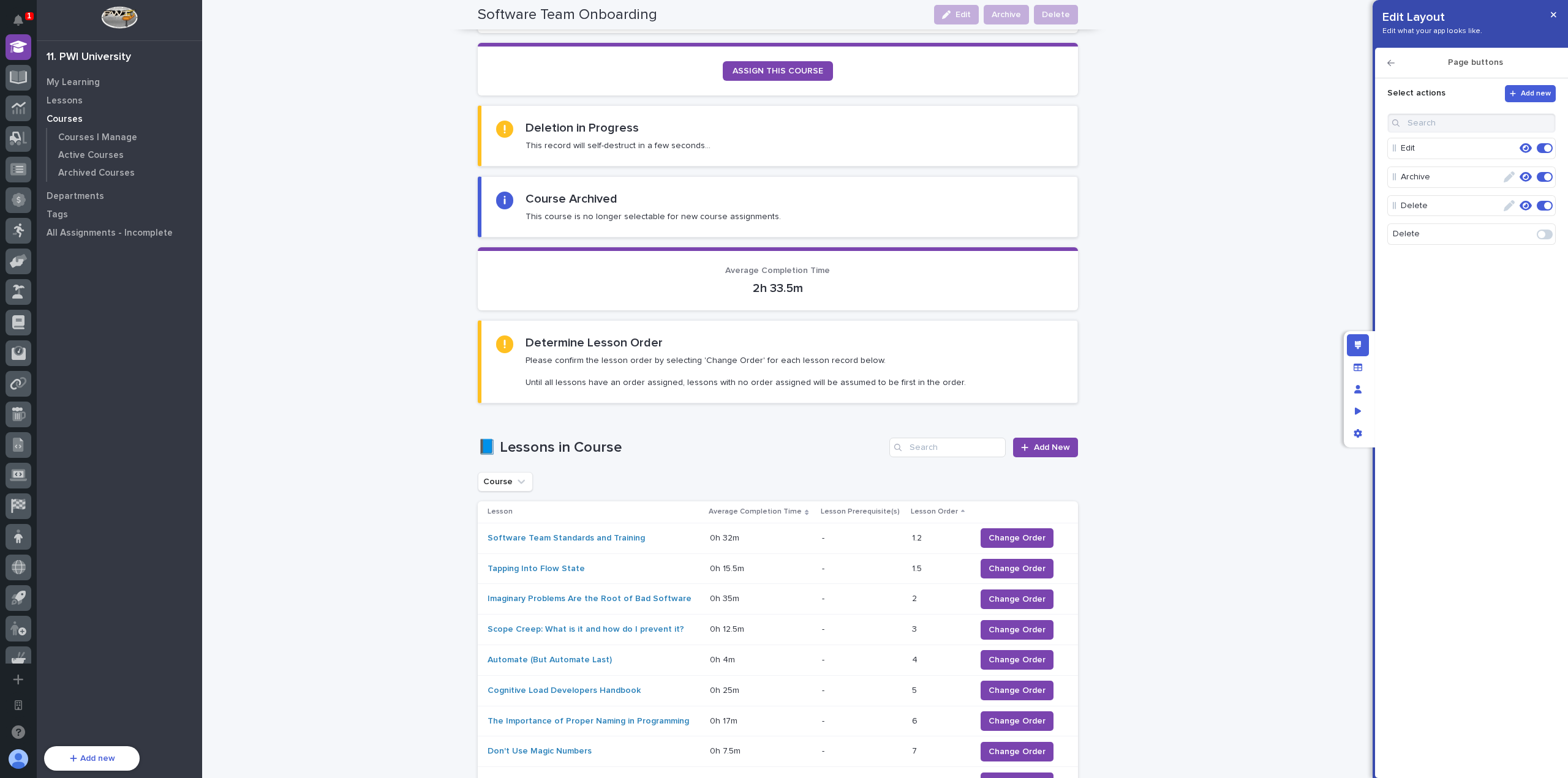
scroll to position [0, 0]
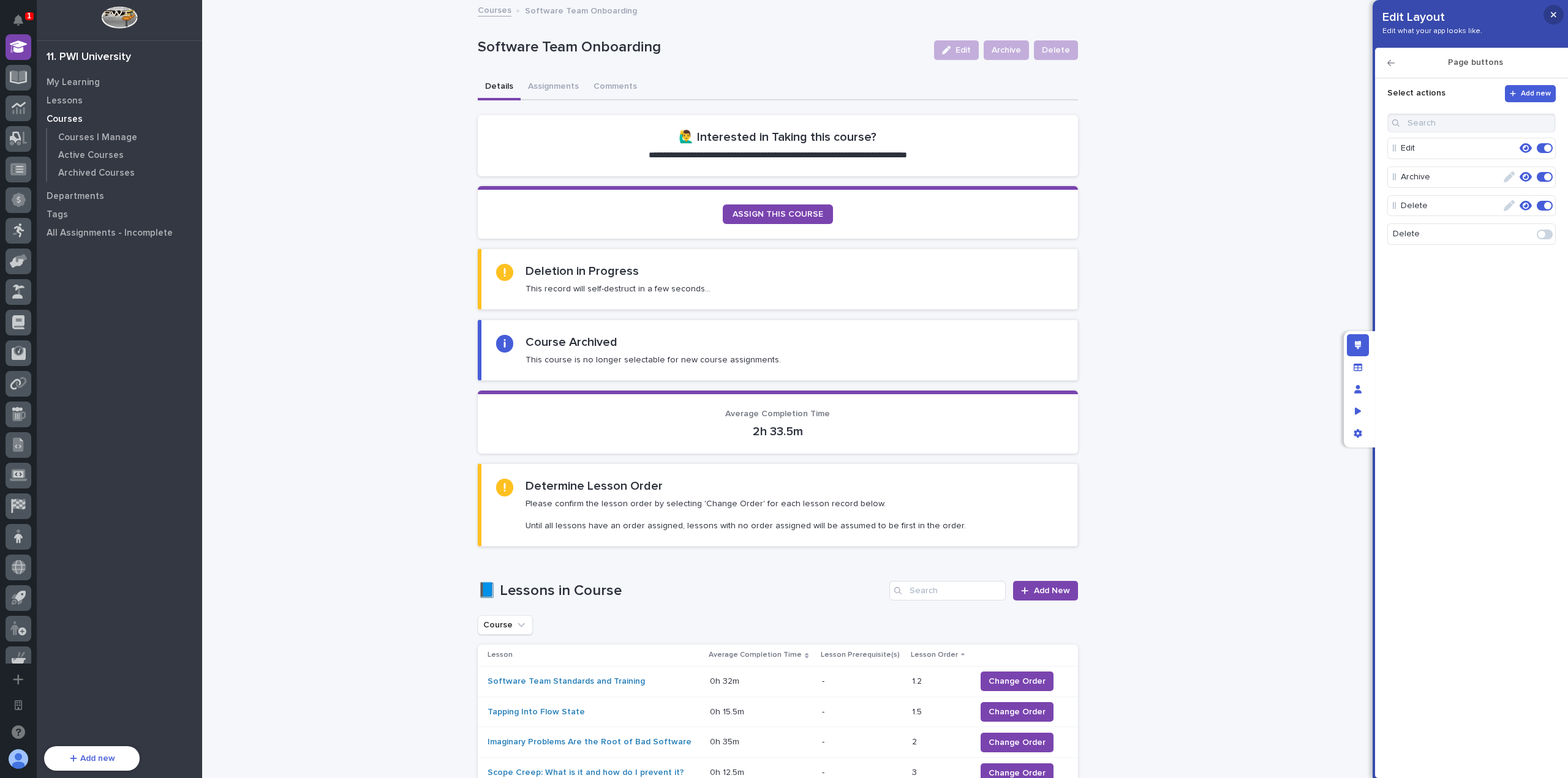
click at [1554, 8] on button "button" at bounding box center [1553, 15] width 20 height 19
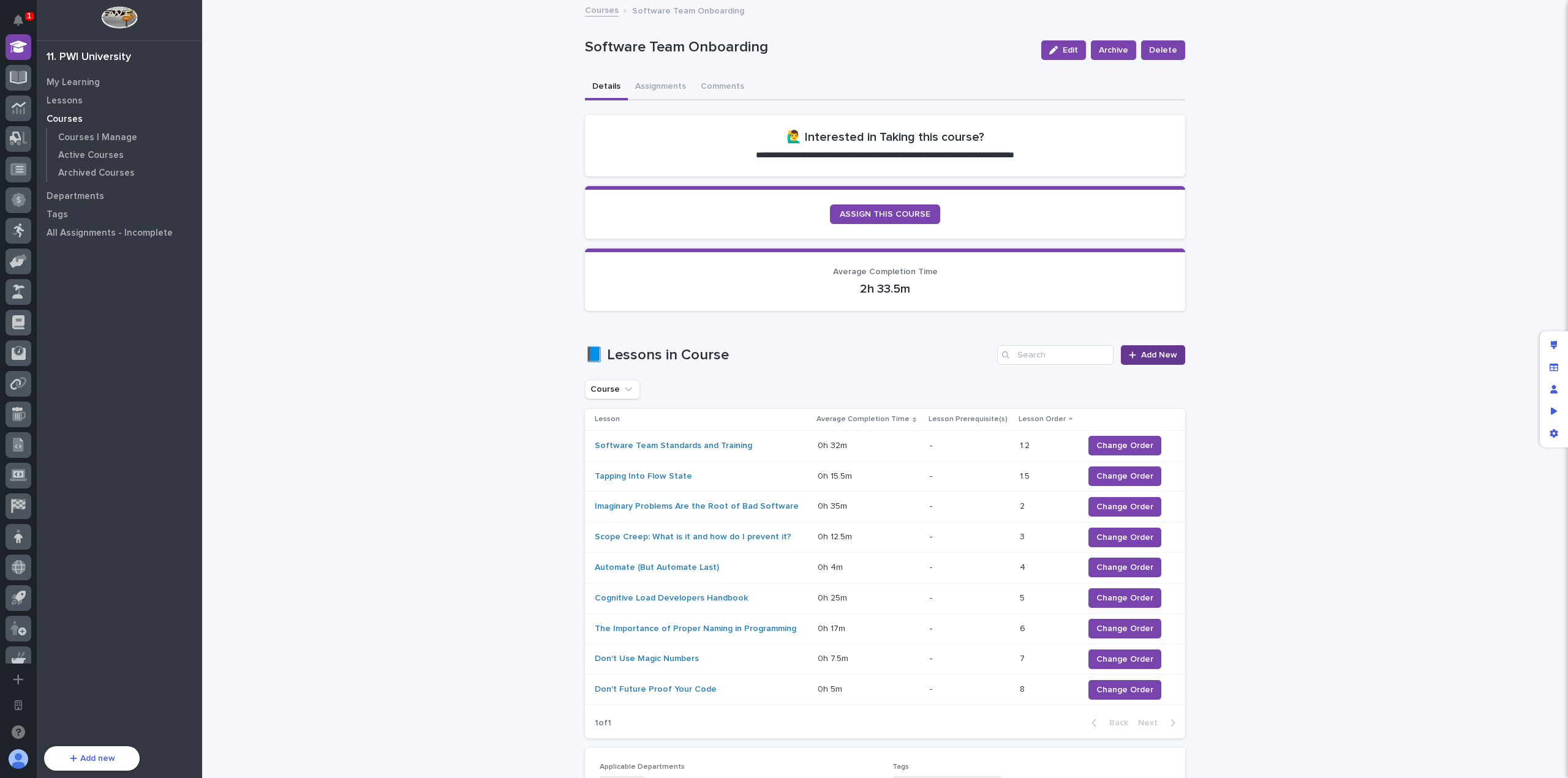
click at [1170, 350] on link "Add New" at bounding box center [1153, 355] width 64 height 19
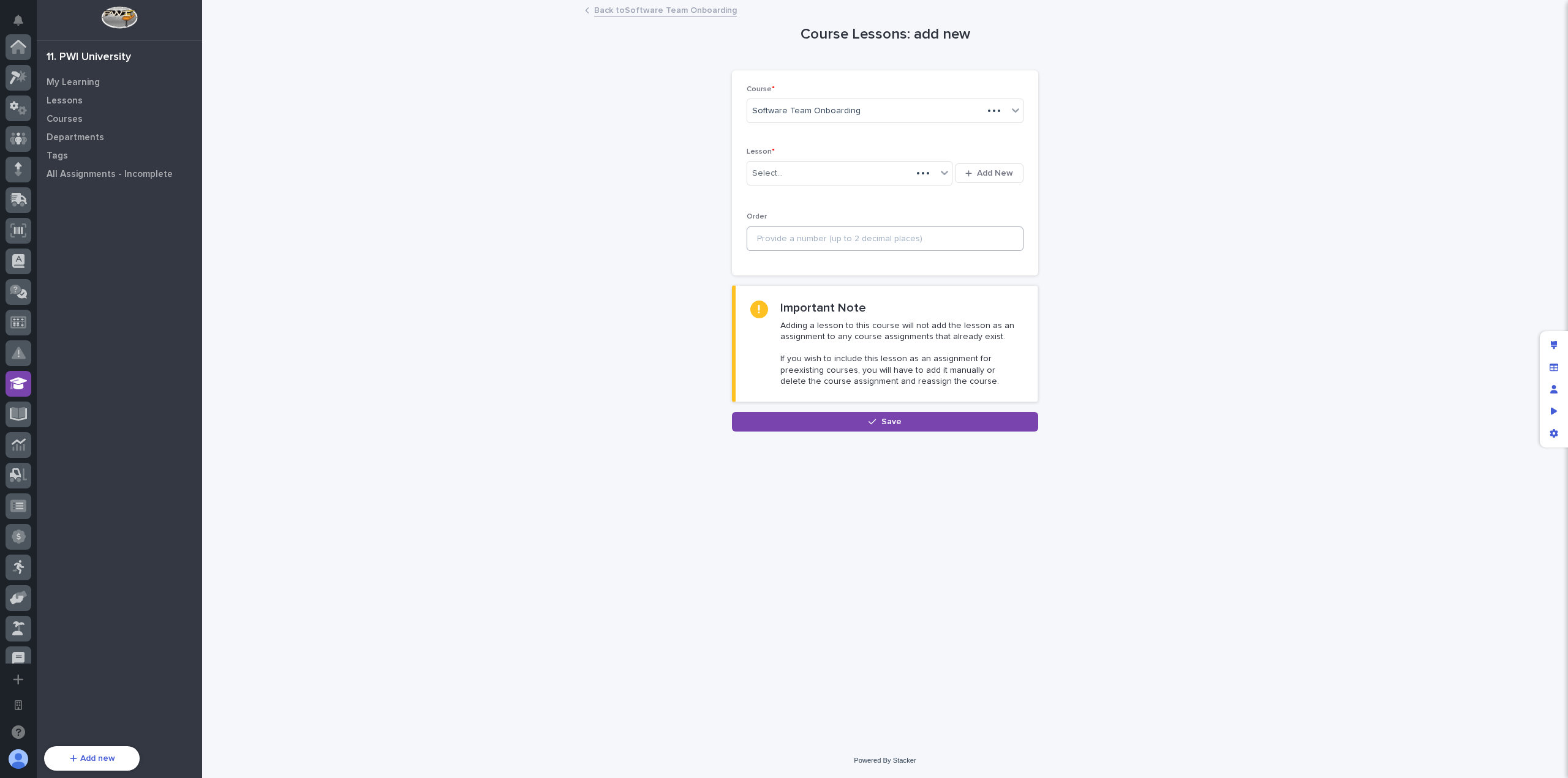
scroll to position [337, 0]
click at [853, 167] on div "Select..." at bounding box center [842, 174] width 189 height 20
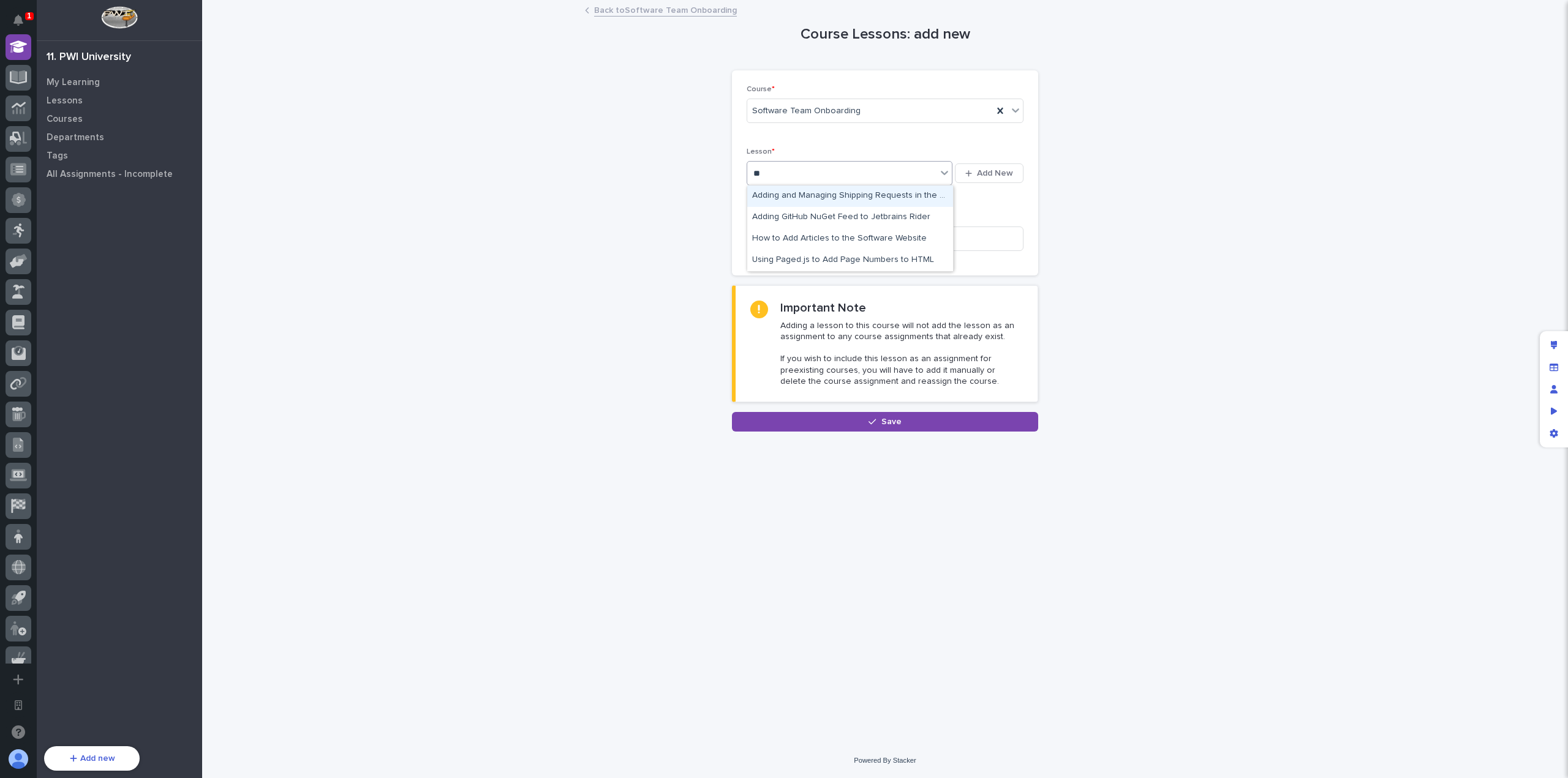
type input "*"
type input "*****"
click at [866, 256] on div "Write code for humans, not for machines" at bounding box center [850, 260] width 205 height 21
click at [862, 241] on input at bounding box center [885, 239] width 277 height 25
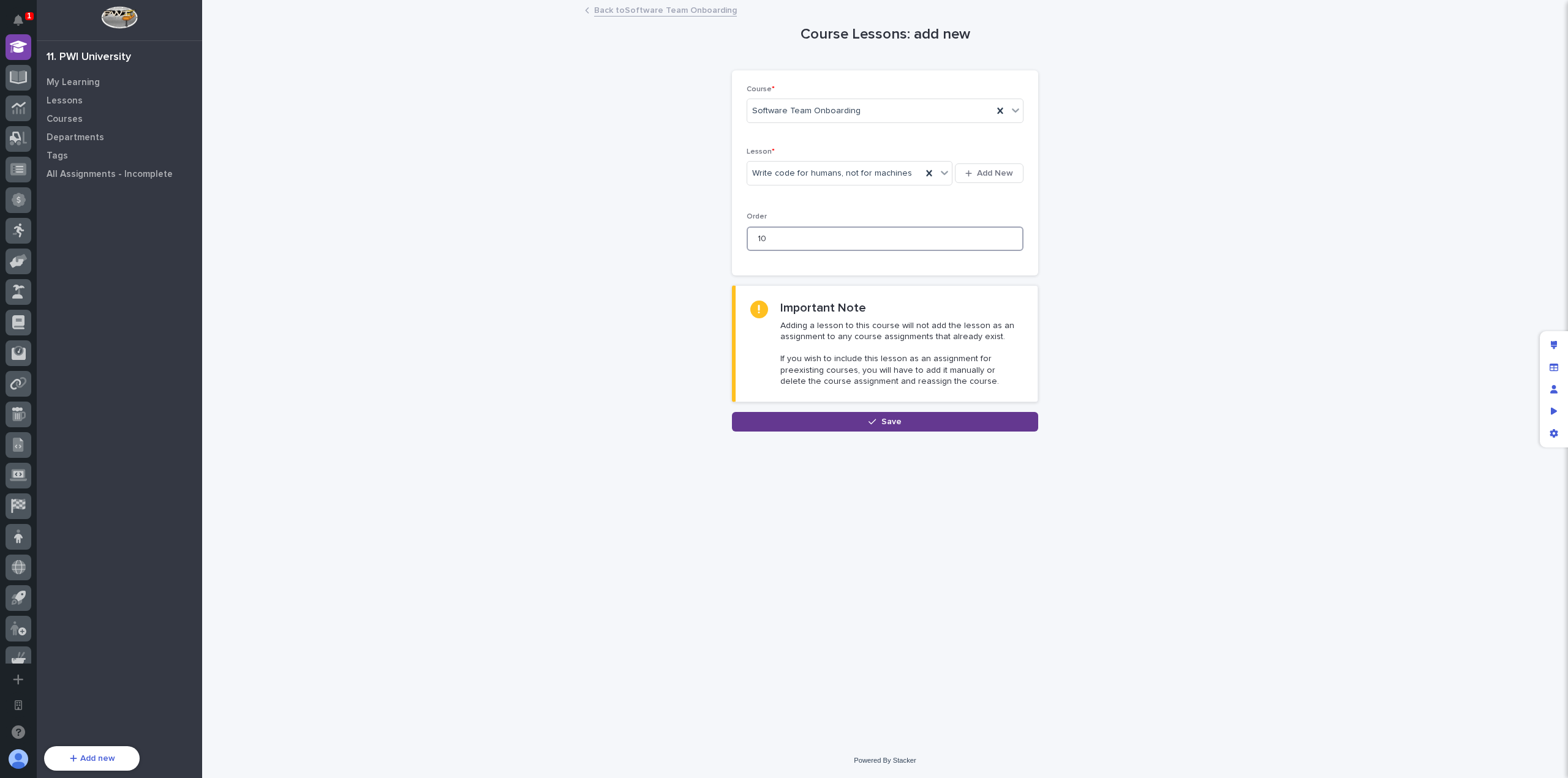
type input "10"
click at [884, 419] on span "Save" at bounding box center [891, 422] width 20 height 9
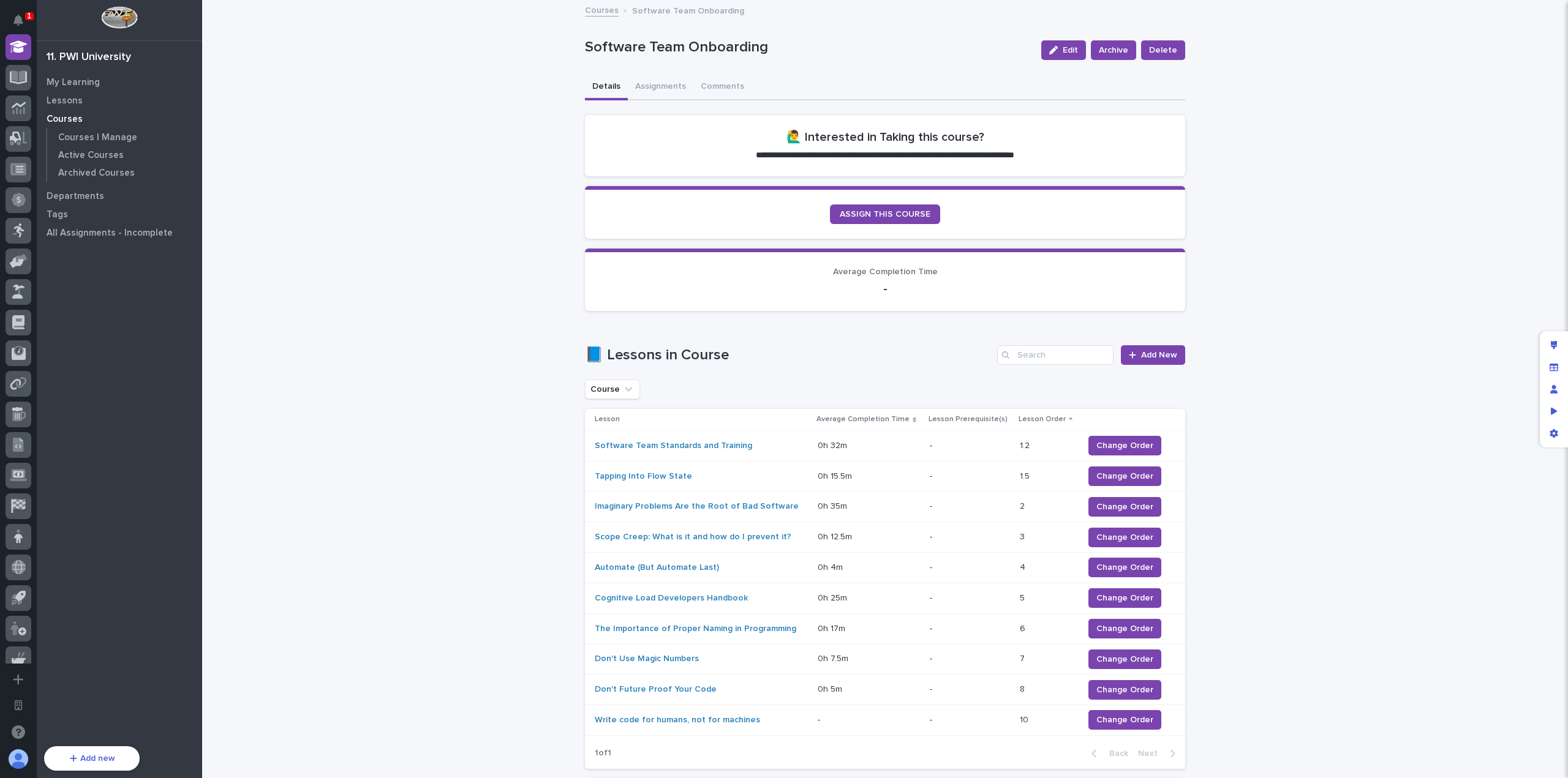
scroll to position [177, 0]
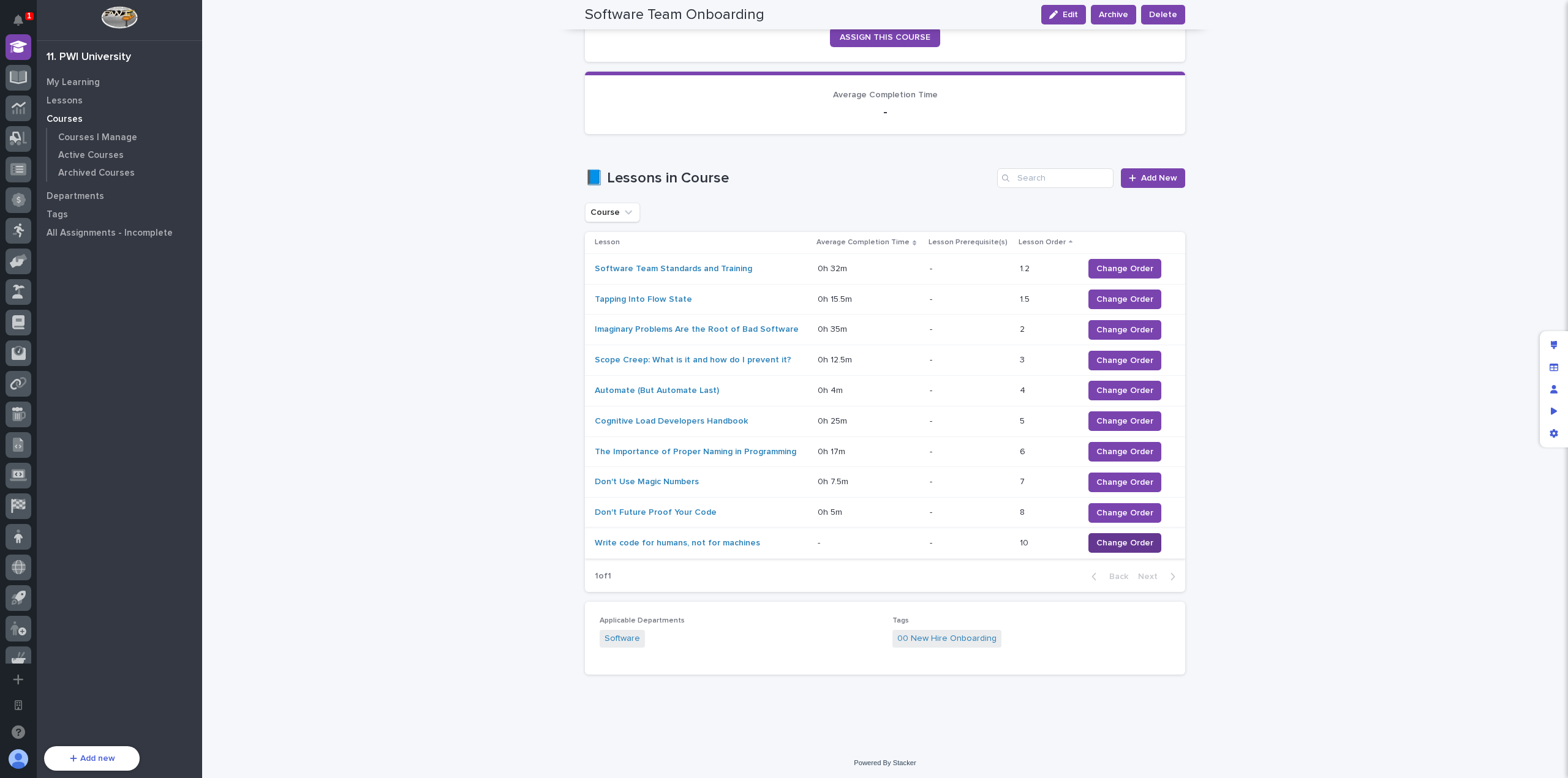
click at [1118, 537] on span "Change Order" at bounding box center [1125, 543] width 57 height 12
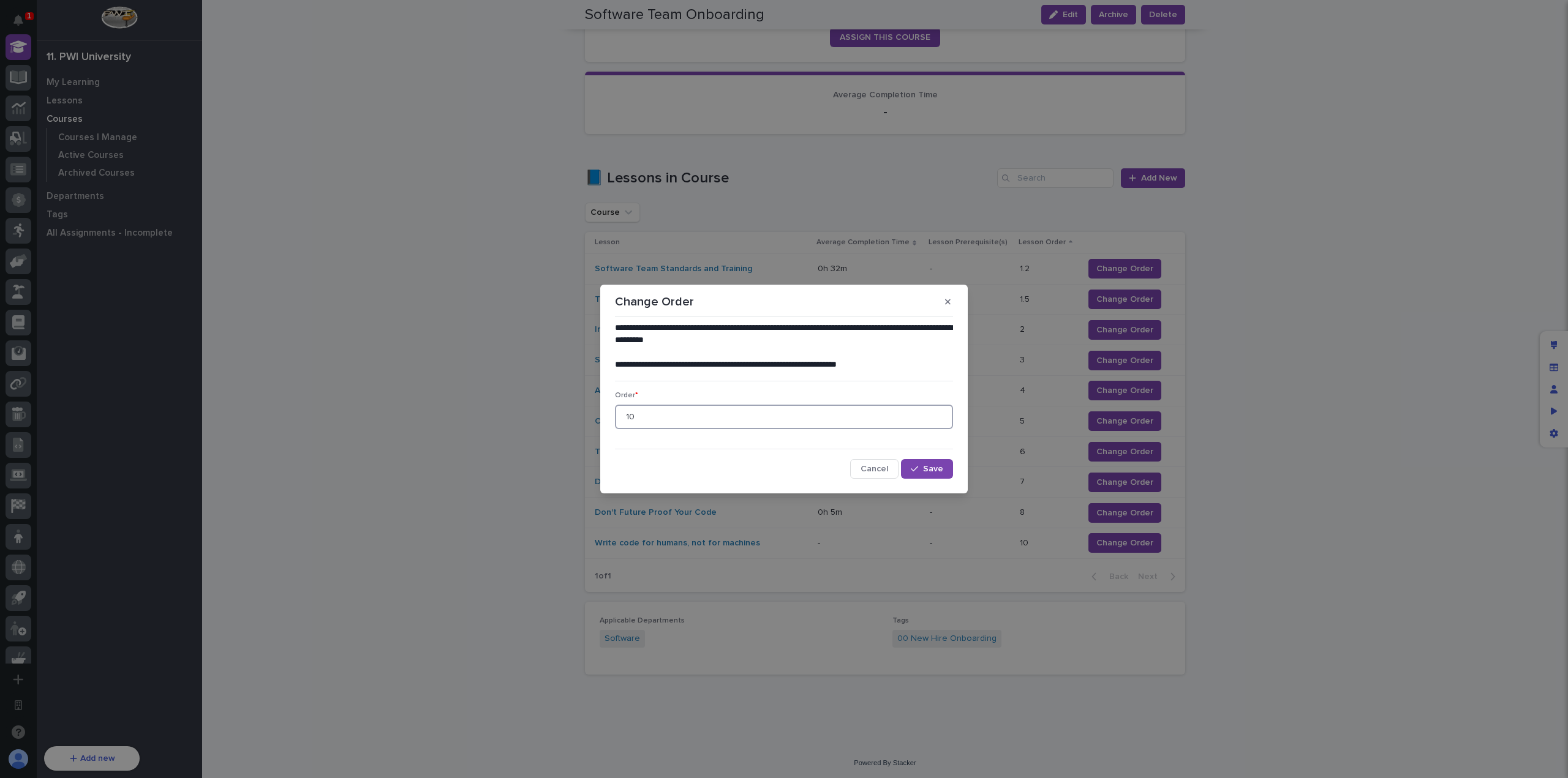
drag, startPoint x: 798, startPoint y: 414, endPoint x: 583, endPoint y: 406, distance: 215.1
click at [583, 406] on div "**********" at bounding box center [784, 389] width 1568 height 778
type input "9"
click at [941, 471] on span "Save" at bounding box center [933, 469] width 20 height 9
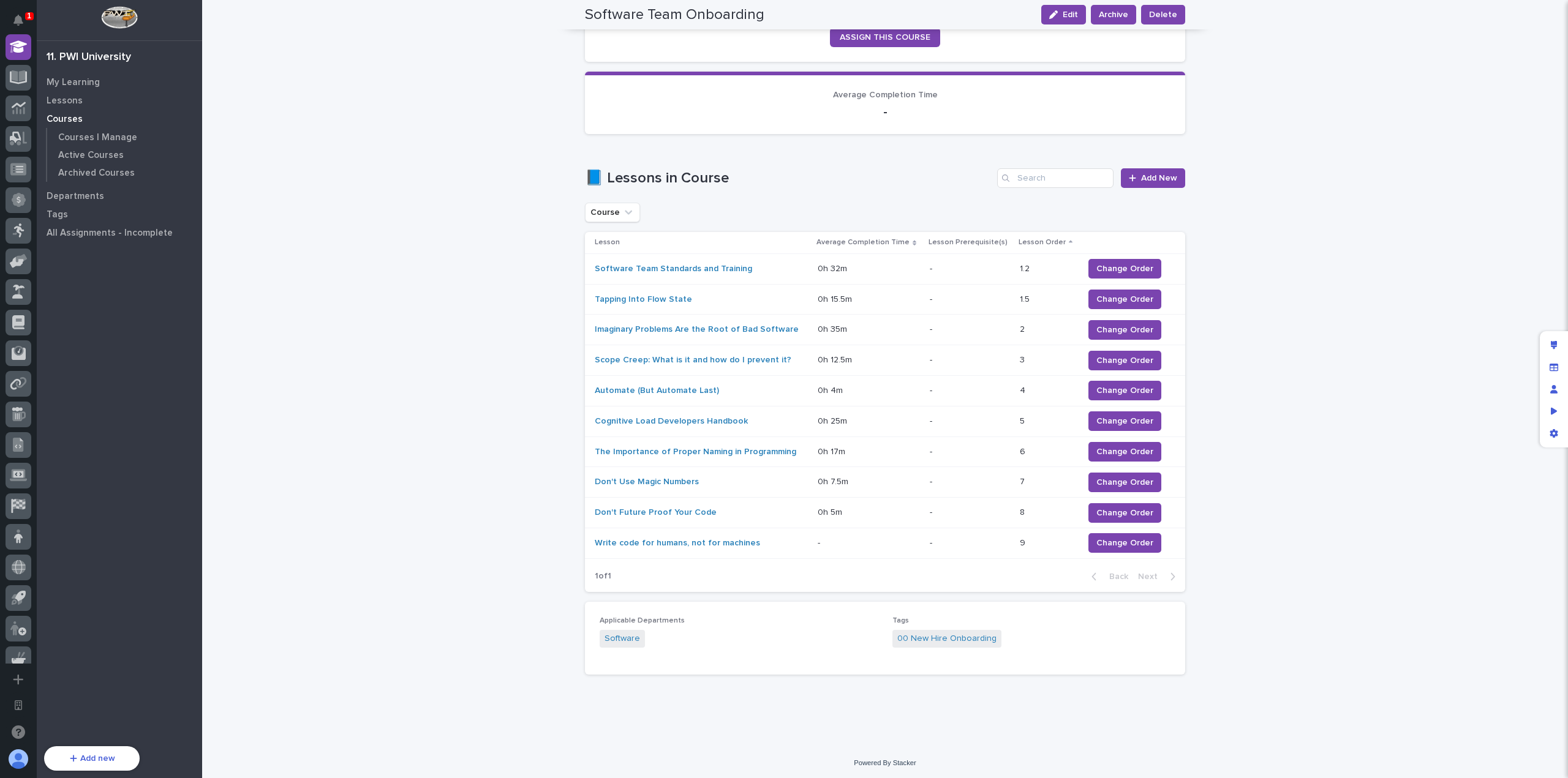
click at [1315, 485] on div "**********" at bounding box center [884, 285] width 1365 height 922
click at [1127, 270] on span "Change Order" at bounding box center [1125, 269] width 57 height 12
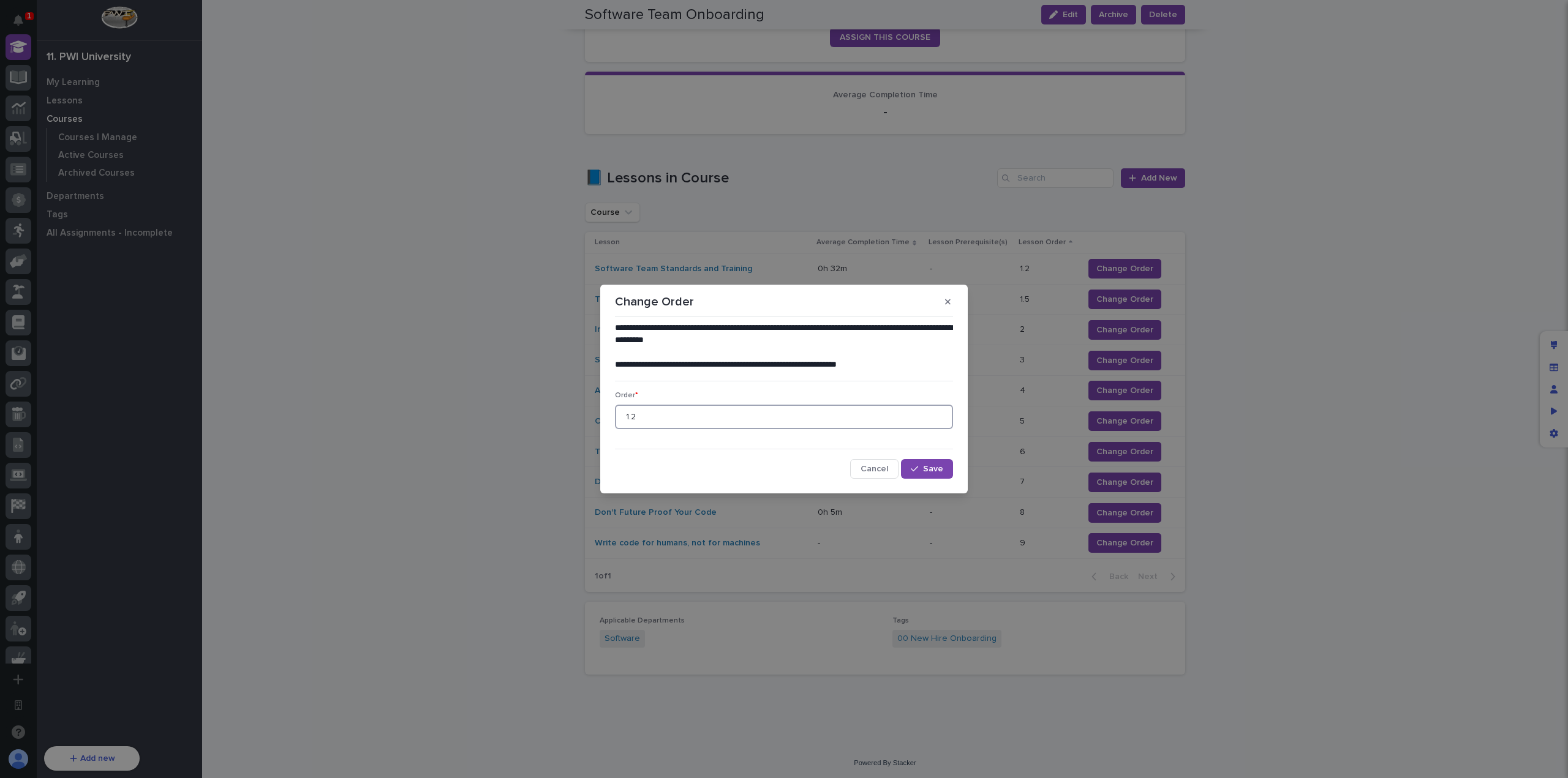
click at [682, 411] on input "1.2" at bounding box center [784, 417] width 338 height 25
type input "1"
click at [912, 466] on icon "button" at bounding box center [914, 469] width 7 height 9
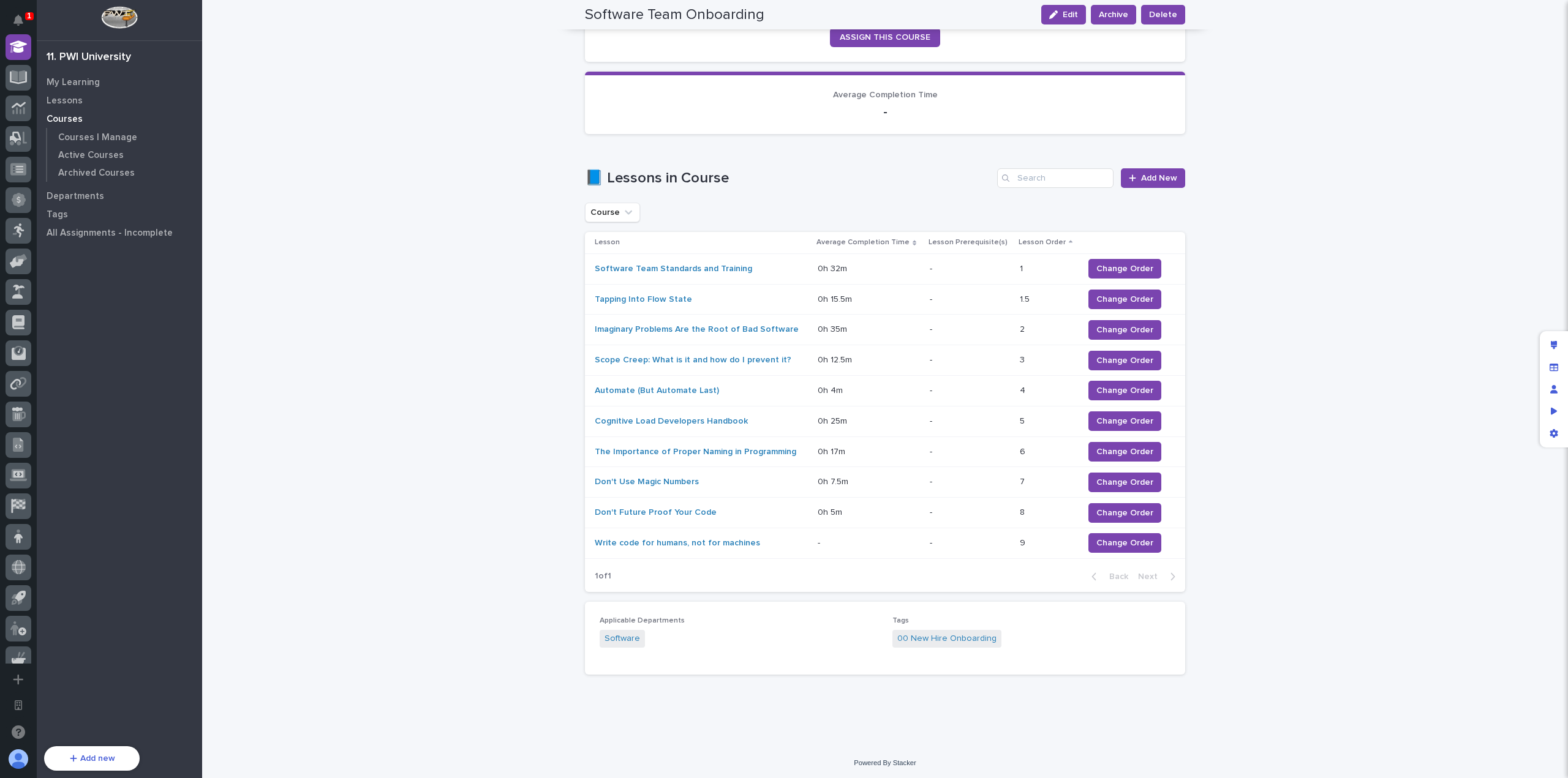
click at [1324, 407] on div "**********" at bounding box center [884, 285] width 1365 height 922
click at [1451, 519] on div "**********" at bounding box center [884, 285] width 1365 height 922
click at [1444, 454] on div "**********" at bounding box center [884, 285] width 1365 height 922
